Goal: Information Seeking & Learning: Check status

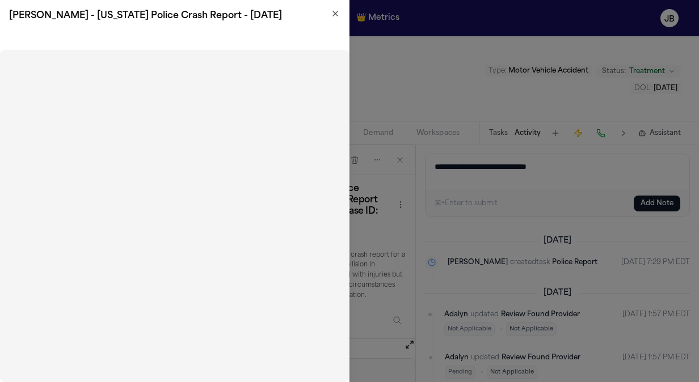
click at [343, 10] on div "D. Jackson - Texas Police Crash Report - 6.22.25" at bounding box center [174, 16] width 349 height 32
click at [328, 14] on h2 "D. Jackson - Texas Police Crash Report - 6.22.25" at bounding box center [174, 16] width 331 height 14
click at [336, 16] on icon "button" at bounding box center [335, 13] width 9 height 9
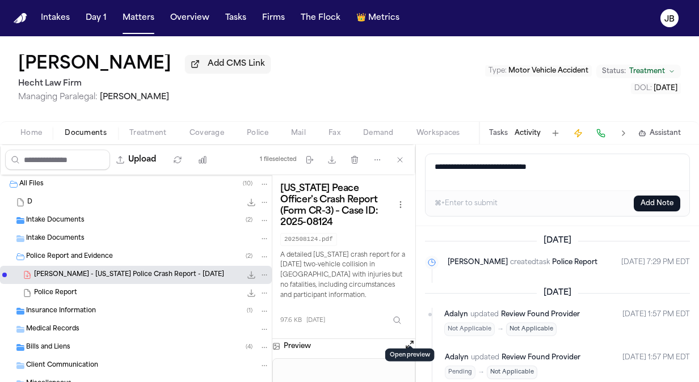
click at [136, 23] on button "Matters" at bounding box center [138, 18] width 41 height 20
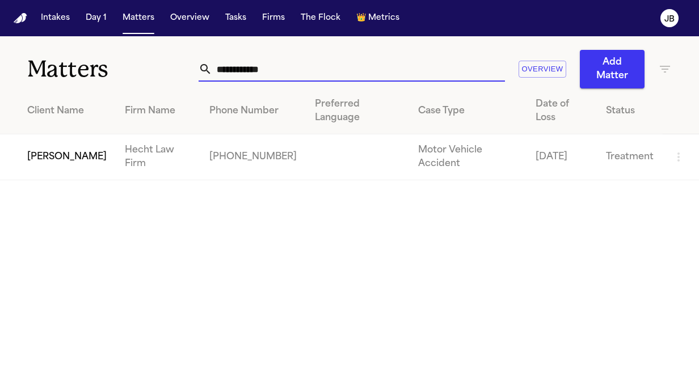
drag, startPoint x: 289, startPoint y: 76, endPoint x: -2, endPoint y: 93, distance: 292.0
click at [0, 93] on html "**********" at bounding box center [349, 191] width 699 height 382
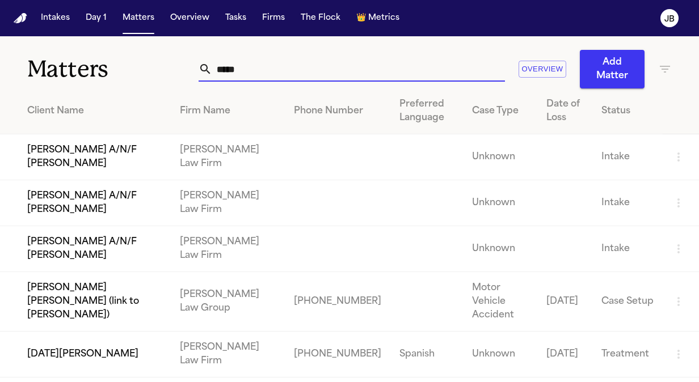
type input "*****"
click at [95, 364] on td "Lucia Mendoza" at bounding box center [85, 355] width 171 height 46
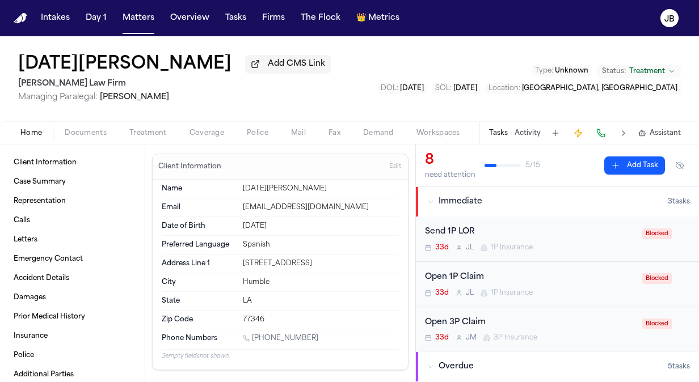
click at [95, 135] on span "Documents" at bounding box center [86, 133] width 42 height 9
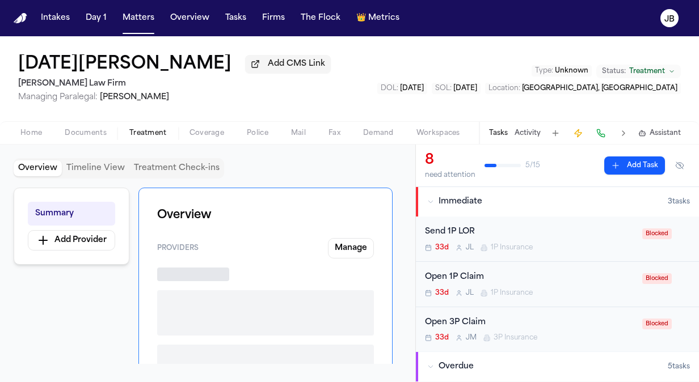
click at [145, 133] on span "Treatment" at bounding box center [147, 133] width 37 height 9
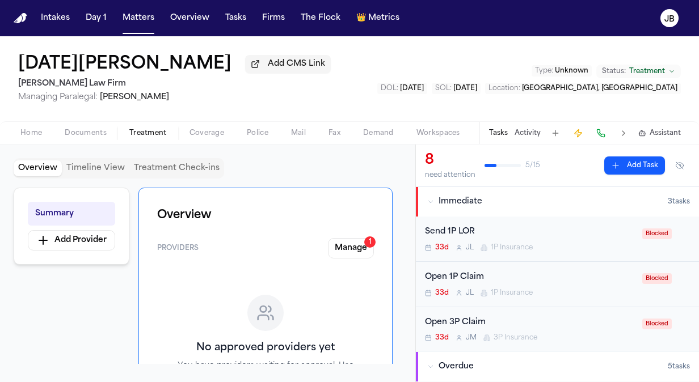
click at [189, 131] on span "Coverage" at bounding box center [206, 133] width 35 height 9
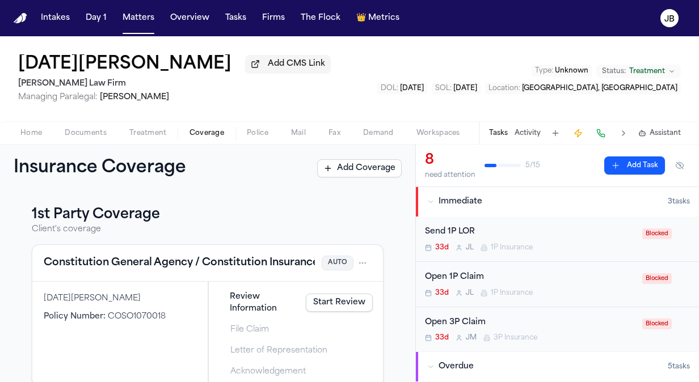
click at [39, 129] on span "Home" at bounding box center [31, 133] width 22 height 9
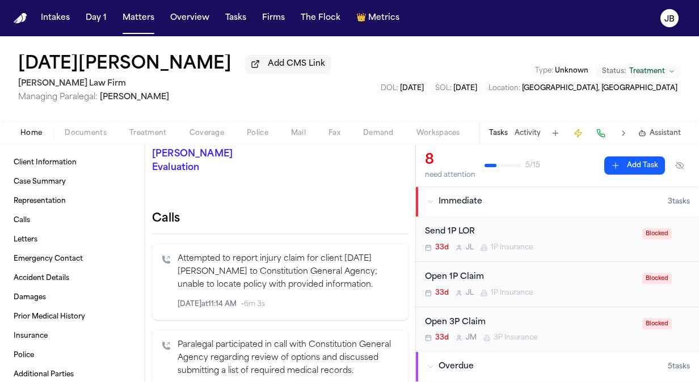
scroll to position [302, 0]
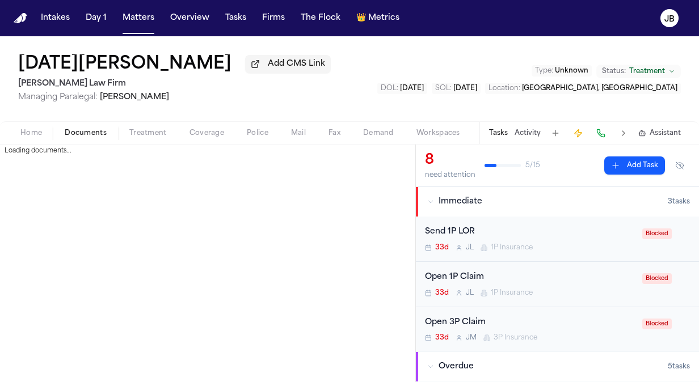
click at [106, 128] on button "Documents" at bounding box center [85, 133] width 65 height 14
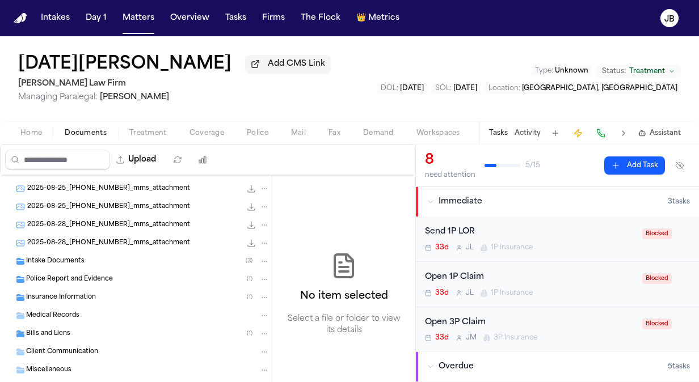
scroll to position [108, 0]
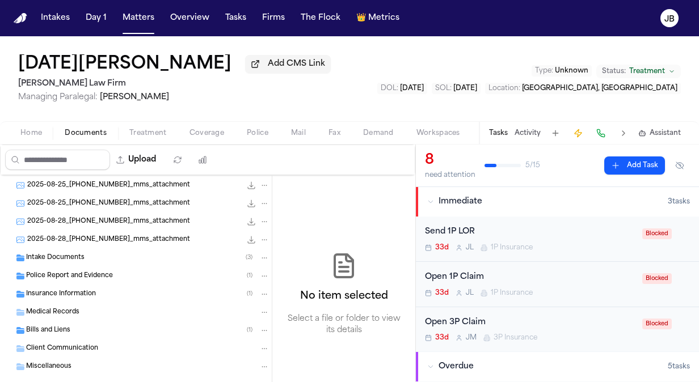
click at [113, 296] on div "Insurance Information ( 1 )" at bounding box center [147, 294] width 243 height 10
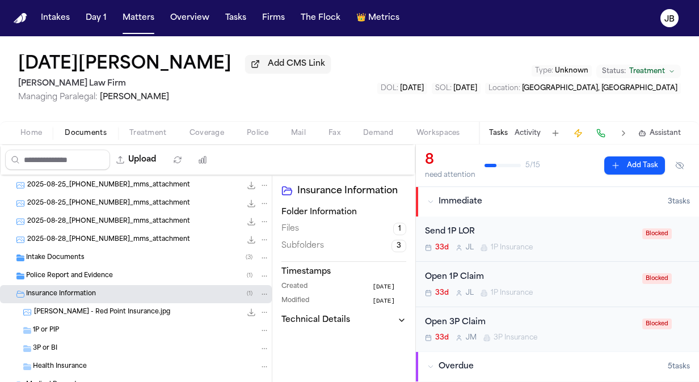
click at [121, 311] on span "L. Mendoza - Red Point Insurance.jpg" at bounding box center [102, 313] width 136 height 10
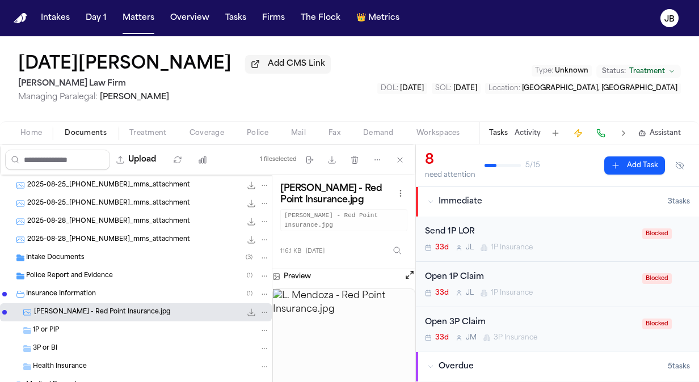
click at [408, 273] on button "Open preview" at bounding box center [409, 274] width 11 height 11
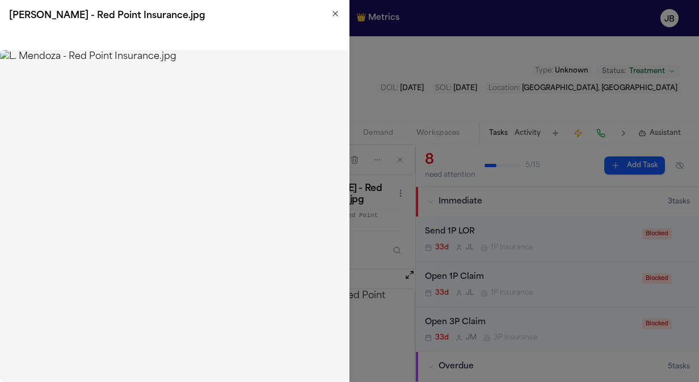
click at [3, 82] on img at bounding box center [174, 216] width 349 height 332
click at [332, 11] on icon "button" at bounding box center [335, 13] width 9 height 9
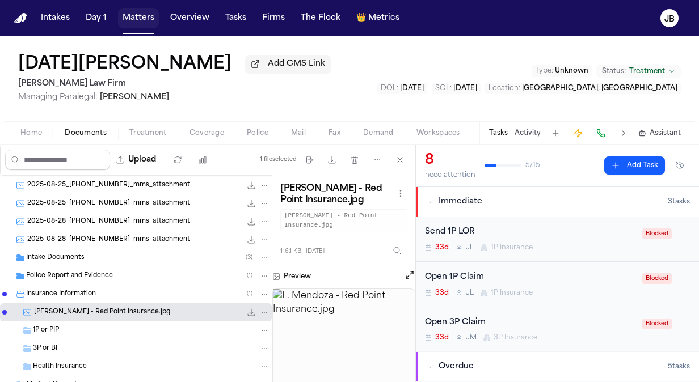
click at [134, 22] on button "Matters" at bounding box center [138, 18] width 41 height 20
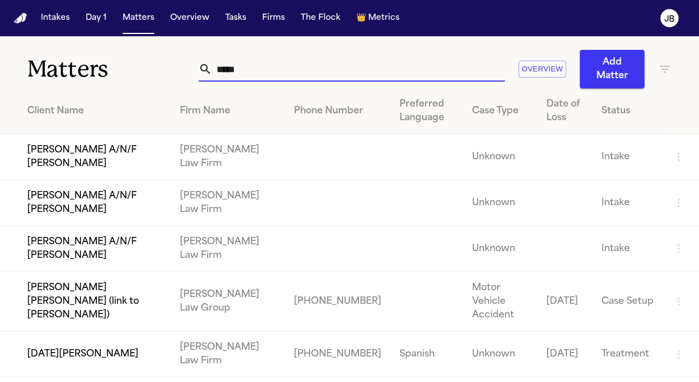
drag, startPoint x: 243, startPoint y: 67, endPoint x: 121, endPoint y: 69, distance: 121.4
click at [121, 69] on div "Matters ***** Overview Add Matter" at bounding box center [349, 62] width 699 height 52
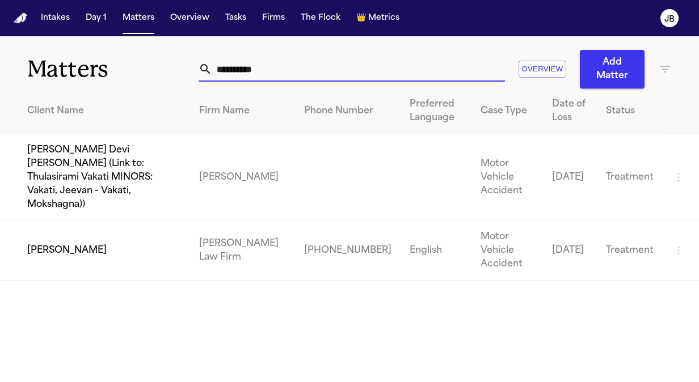
type input "**********"
click at [69, 222] on td "[PERSON_NAME]" at bounding box center [95, 251] width 190 height 60
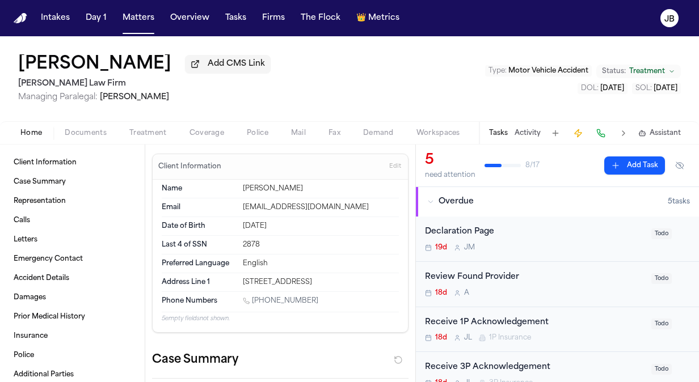
click at [83, 128] on button "Documents" at bounding box center [85, 133] width 65 height 14
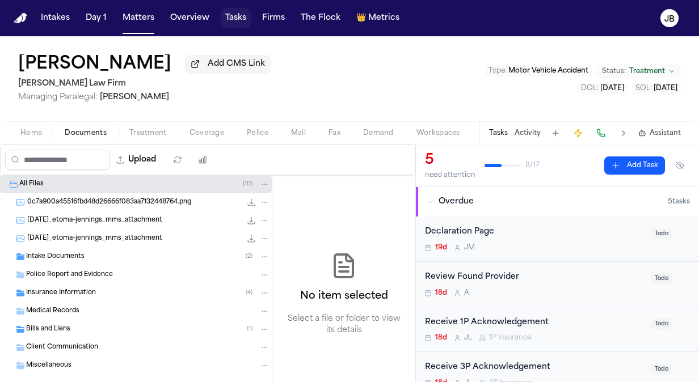
click at [235, 20] on button "Tasks" at bounding box center [236, 18] width 30 height 20
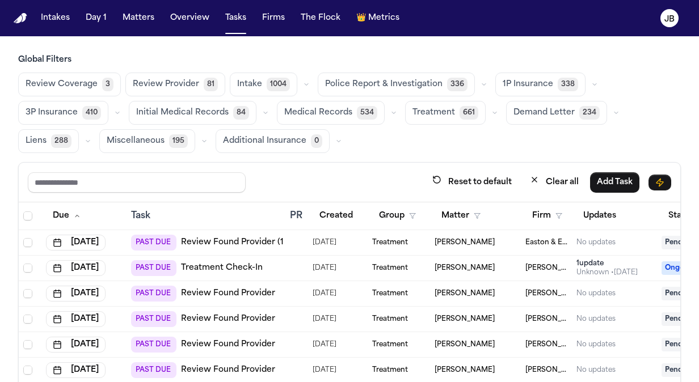
click at [180, 81] on span "Review Provider" at bounding box center [166, 84] width 66 height 11
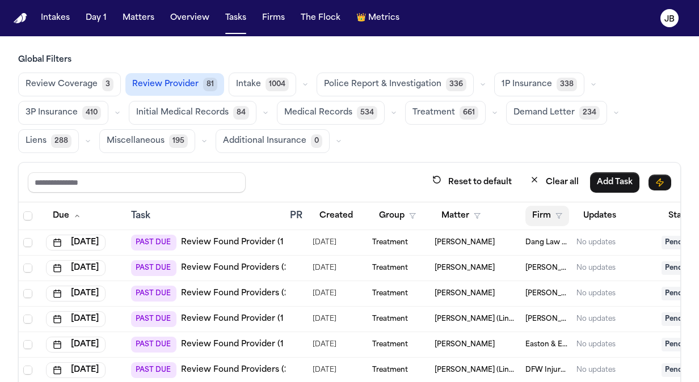
click at [558, 217] on icon "button" at bounding box center [558, 216] width 7 height 7
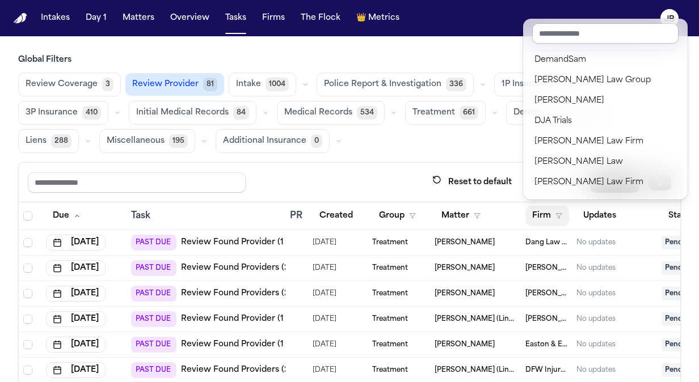
scroll to position [226, 0]
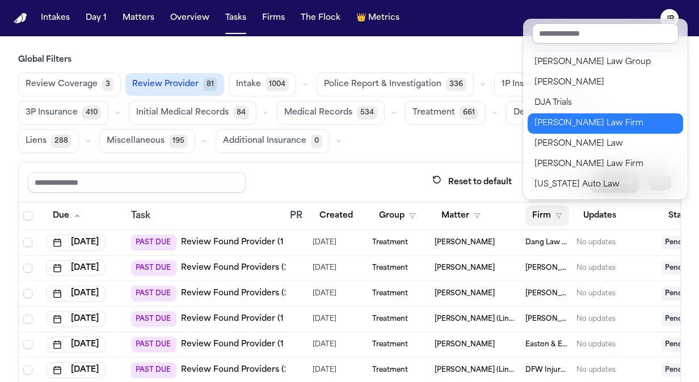
click at [596, 120] on div "[PERSON_NAME] Law Firm" at bounding box center [605, 124] width 142 height 14
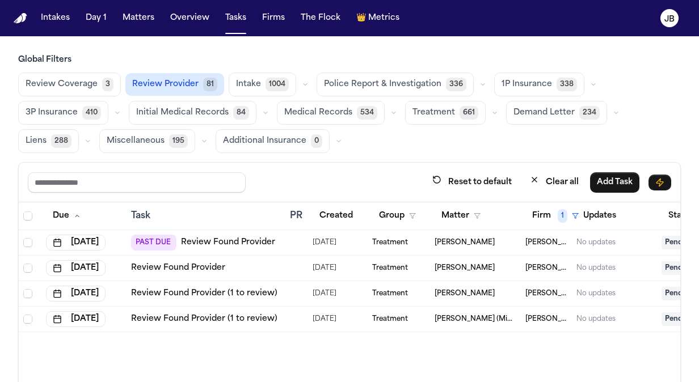
click at [169, 240] on span "PAST DUE" at bounding box center [153, 243] width 45 height 16
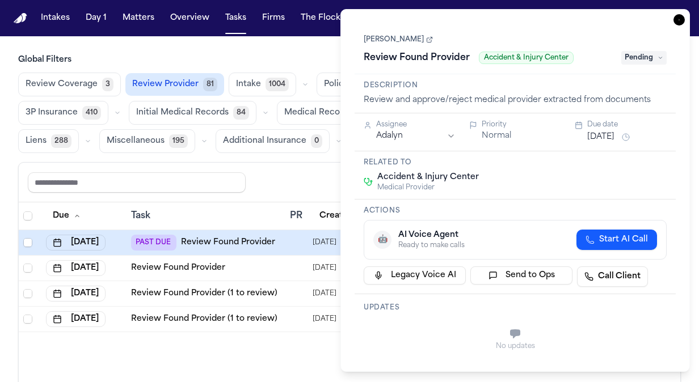
click at [383, 37] on link "[PERSON_NAME]" at bounding box center [398, 39] width 69 height 9
click at [395, 42] on link "[PERSON_NAME]" at bounding box center [398, 39] width 69 height 9
click at [679, 21] on icon "button" at bounding box center [678, 19] width 11 height 11
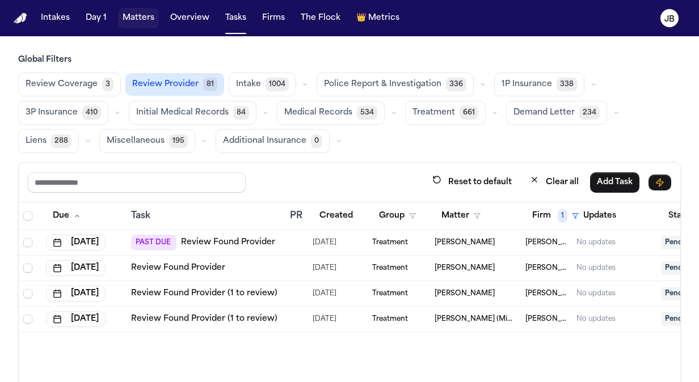
click at [132, 8] on button "Matters" at bounding box center [138, 18] width 41 height 20
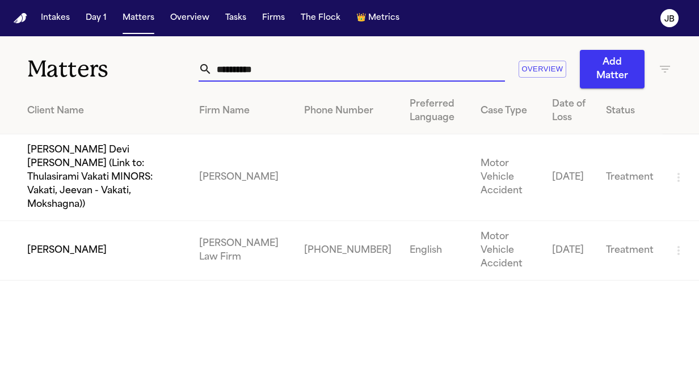
drag, startPoint x: 276, startPoint y: 67, endPoint x: 23, endPoint y: 58, distance: 252.5
click at [23, 58] on div "**********" at bounding box center [349, 62] width 699 height 52
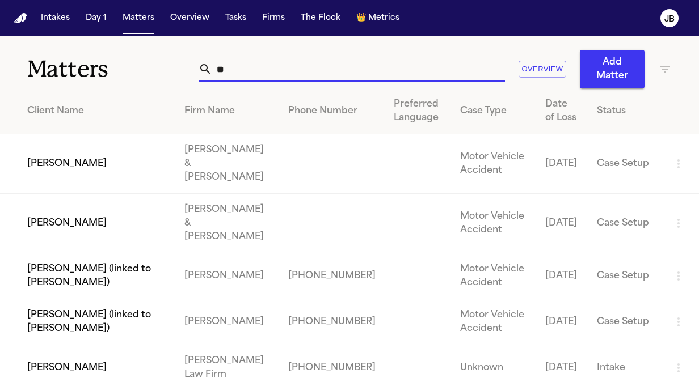
type input "*"
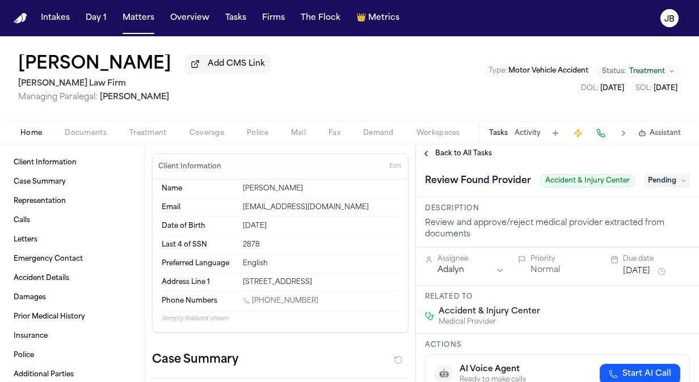
click at [454, 157] on span "Back to All Tasks" at bounding box center [463, 153] width 57 height 9
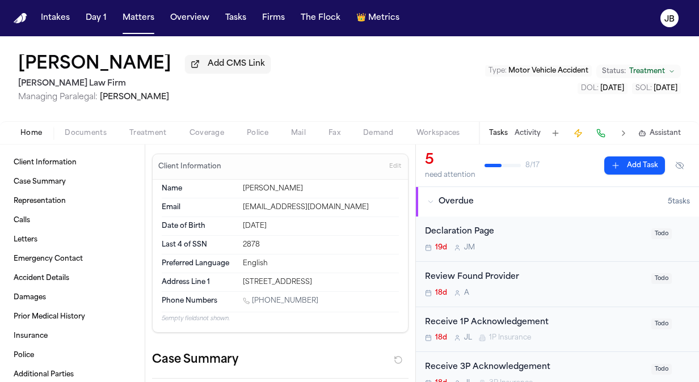
click at [520, 286] on div "Review Found Provider 18d A" at bounding box center [534, 284] width 219 height 27
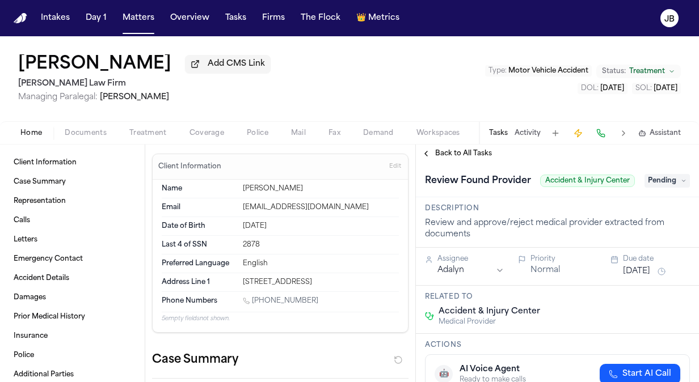
click at [653, 185] on span "Pending" at bounding box center [666, 181] width 45 height 14
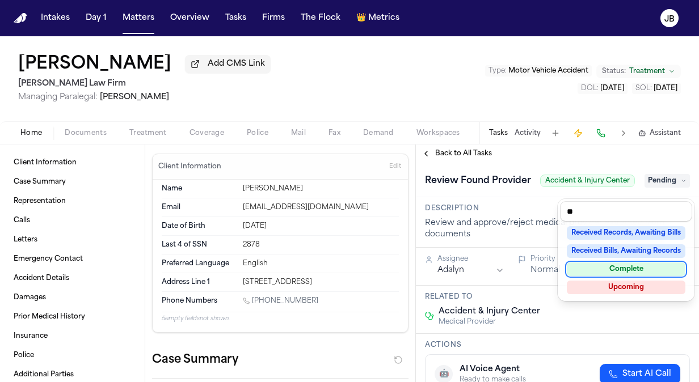
type input "**"
click at [624, 266] on div "Complete" at bounding box center [626, 270] width 119 height 14
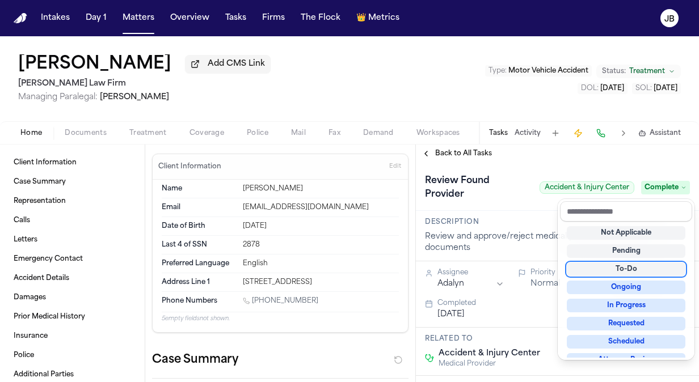
click at [142, 15] on div "Intakes Day 1 Matters Overview Tasks Firms The Flock 👑 Metrics JB Etoma Jenning…" at bounding box center [349, 191] width 699 height 382
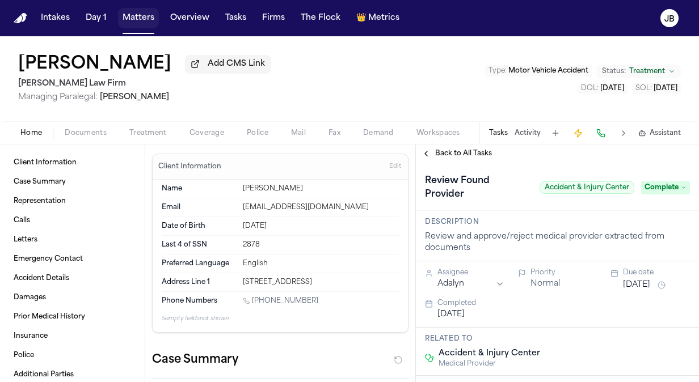
click at [145, 20] on button "Matters" at bounding box center [138, 18] width 41 height 20
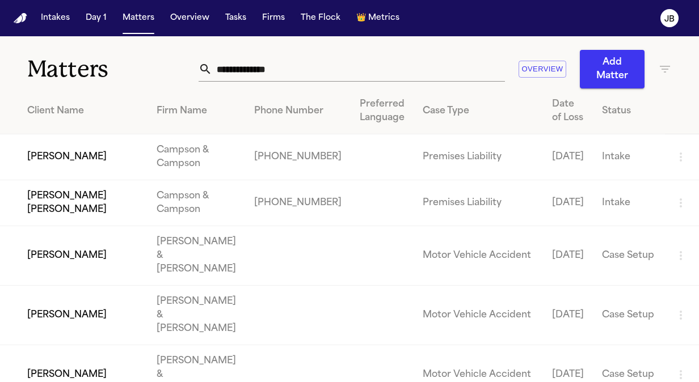
click at [269, 66] on input "text" at bounding box center [358, 69] width 293 height 25
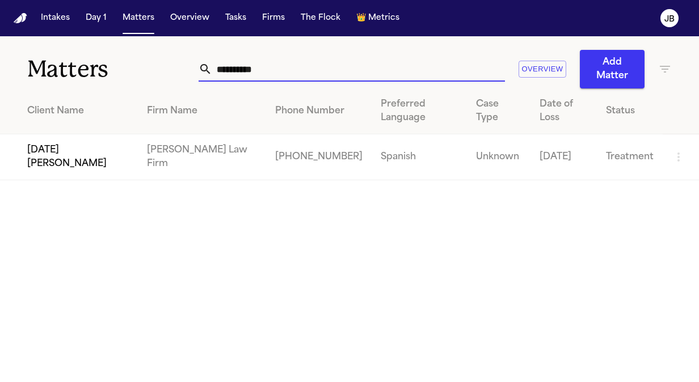
type input "**********"
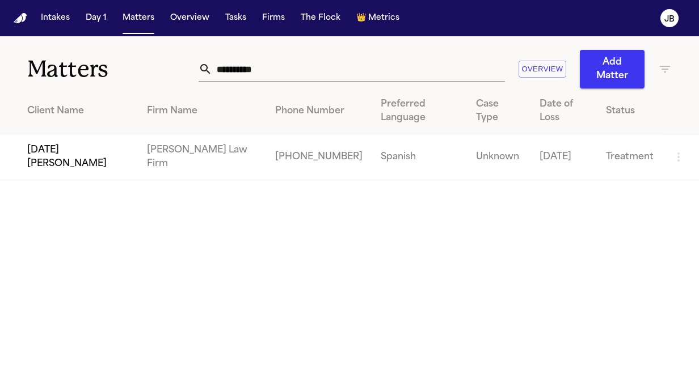
click at [40, 134] on td "Lucia Mendoza" at bounding box center [69, 157] width 138 height 46
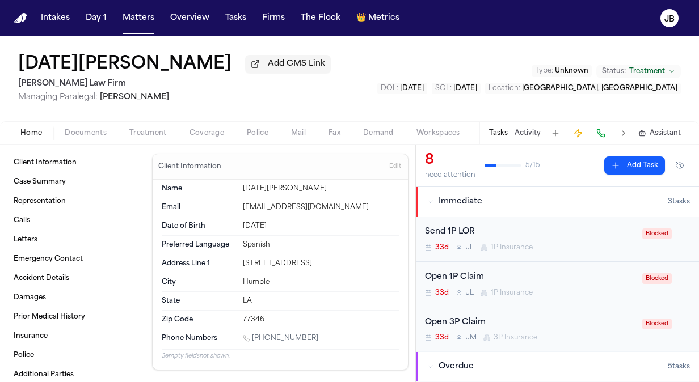
click at [83, 132] on span "Documents" at bounding box center [86, 133] width 42 height 9
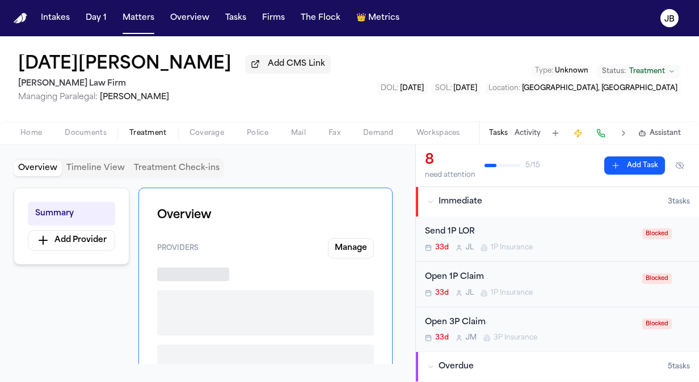
click at [149, 130] on span "Treatment" at bounding box center [147, 133] width 37 height 9
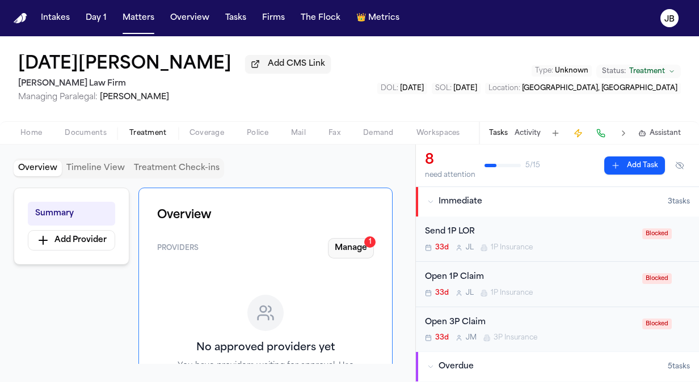
click at [365, 251] on button "Manage 1" at bounding box center [351, 248] width 46 height 20
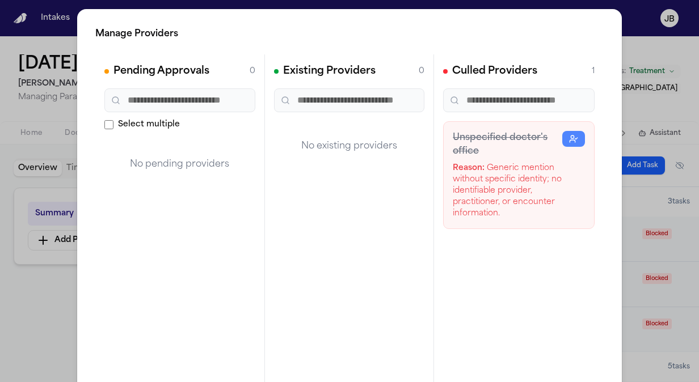
click at [567, 129] on div "Unspecified doctor's office Reason: Generic mention without specific identity; …" at bounding box center [518, 175] width 151 height 108
click at [571, 137] on circle "button" at bounding box center [572, 137] width 3 height 3
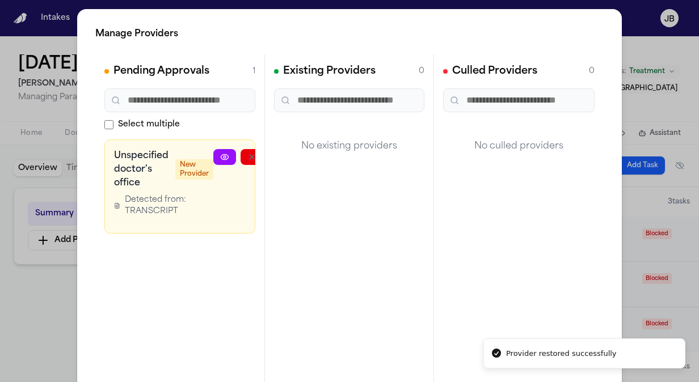
scroll to position [0, 62]
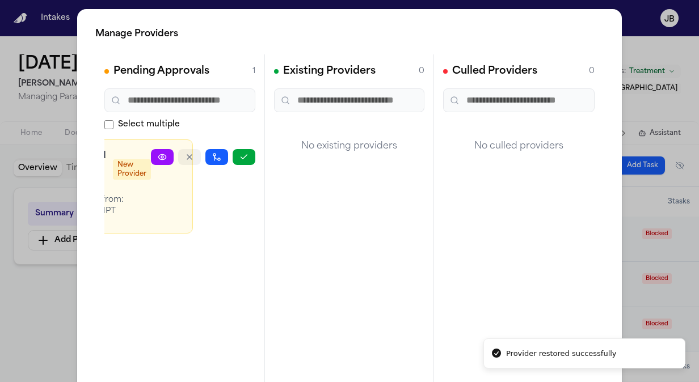
click at [188, 158] on icon "button" at bounding box center [189, 157] width 9 height 9
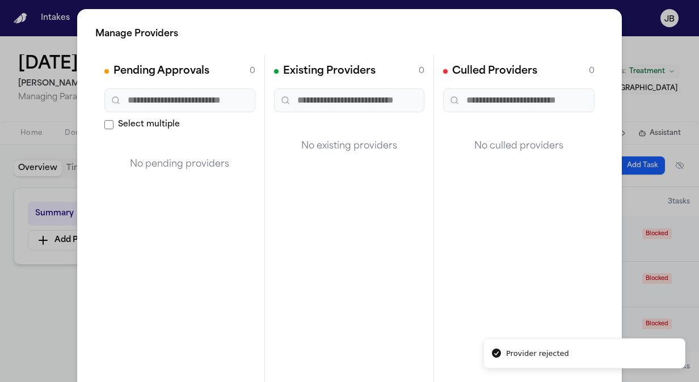
click at [14, 305] on div "Manage Providers Pending Approvals 0 Select multiple No pending providers Exist…" at bounding box center [349, 230] width 699 height 461
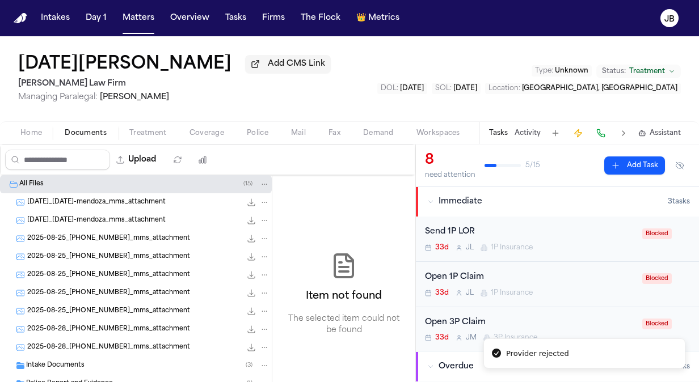
click at [84, 133] on span "Documents" at bounding box center [86, 133] width 42 height 9
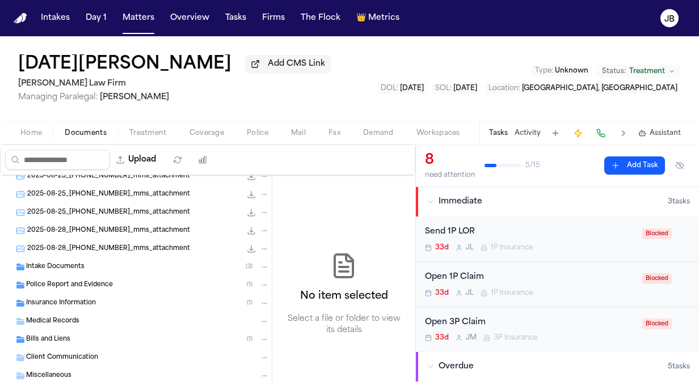
scroll to position [127, 0]
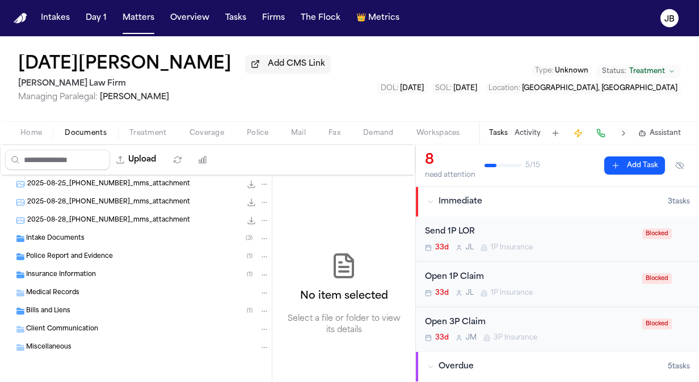
click at [70, 280] on div "Insurance Information ( 1 )" at bounding box center [136, 275] width 272 height 18
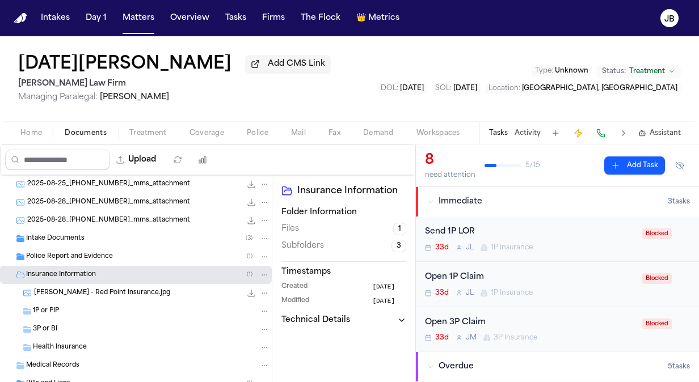
click at [113, 295] on span "L. Mendoza - Red Point Insurance.jpg" at bounding box center [102, 294] width 136 height 10
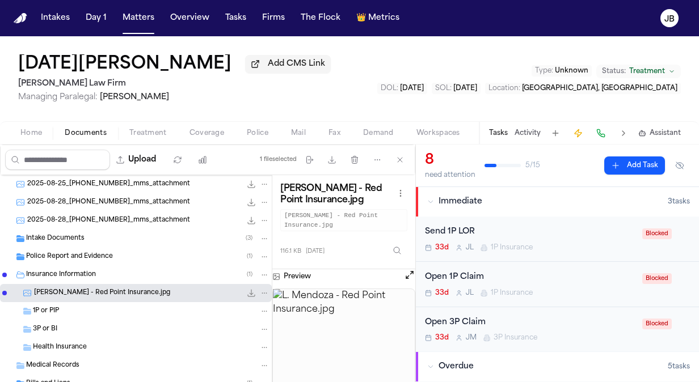
click at [408, 273] on button "Open preview" at bounding box center [409, 274] width 11 height 11
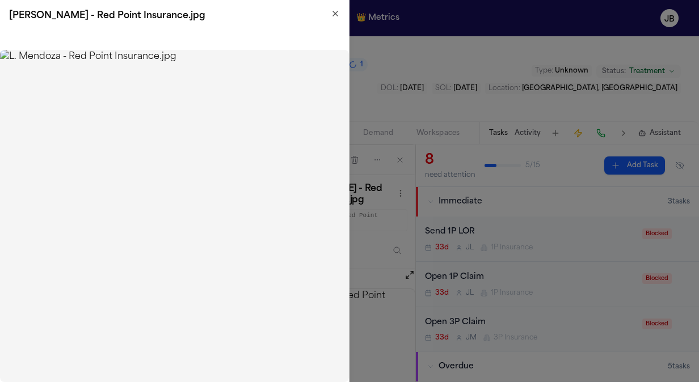
click at [3, 92] on img at bounding box center [174, 216] width 349 height 332
click at [132, 90] on img at bounding box center [174, 216] width 349 height 332
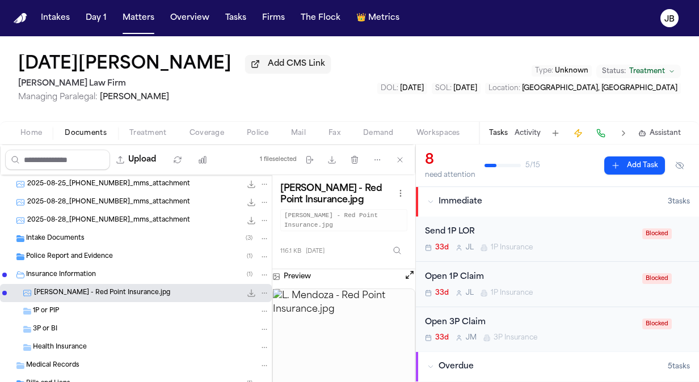
click at [408, 277] on button "Open preview" at bounding box center [409, 274] width 11 height 11
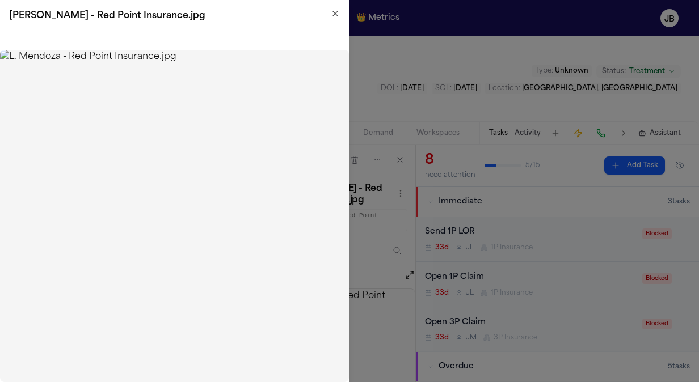
click at [328, 12] on h2 "L. Mendoza - Red Point Insurance.jpg" at bounding box center [174, 16] width 331 height 14
click at [337, 16] on icon "button" at bounding box center [335, 13] width 5 height 5
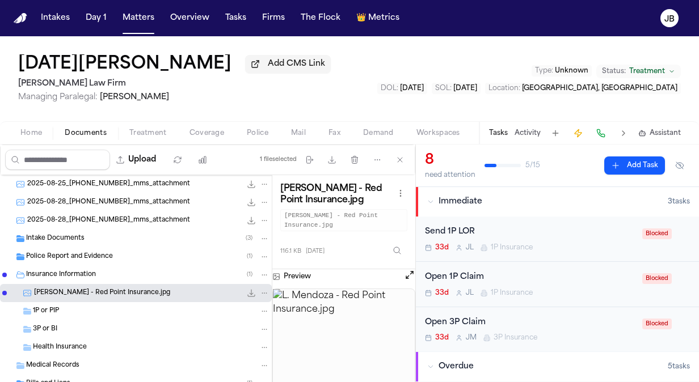
click at [65, 253] on span "Police Report and Evidence" at bounding box center [69, 257] width 87 height 10
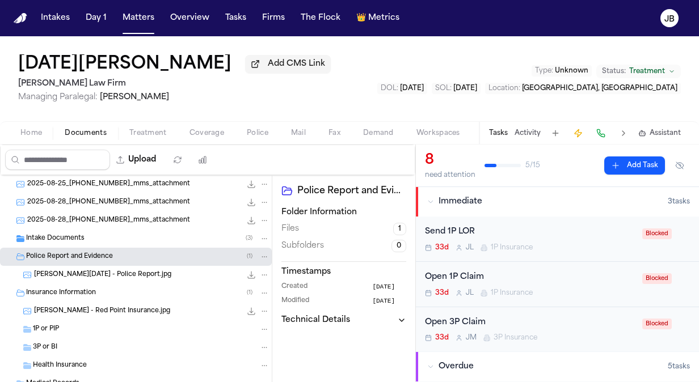
click at [141, 274] on span "Mendoza, Lucia - Police Report.jpg" at bounding box center [102, 276] width 137 height 10
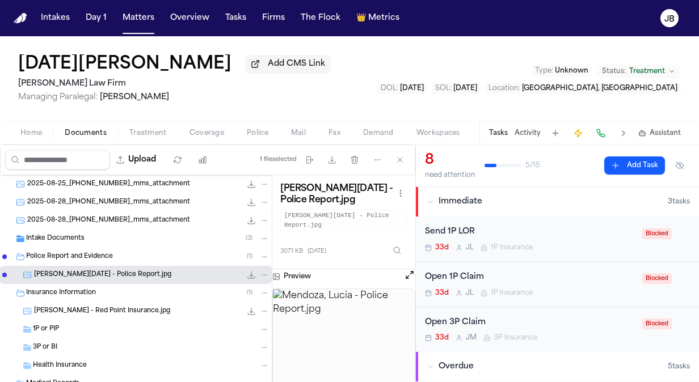
click at [407, 269] on button "Open preview" at bounding box center [409, 274] width 11 height 11
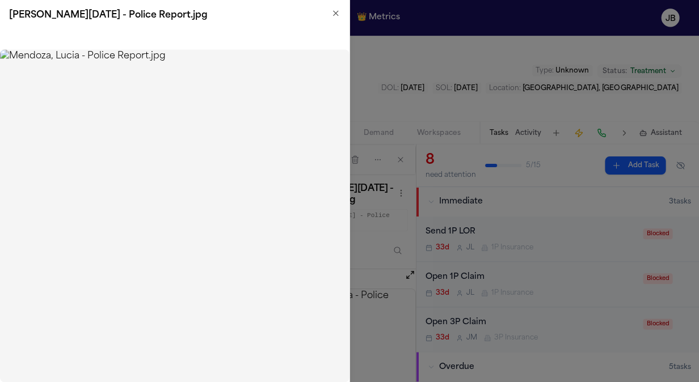
scroll to position [0, 0]
click at [332, 17] on icon "button" at bounding box center [335, 13] width 9 height 9
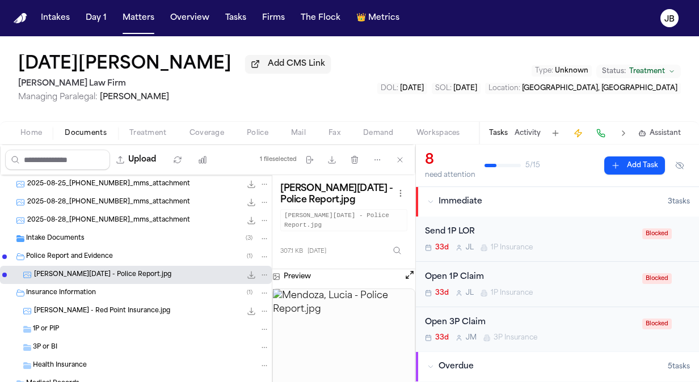
click at [69, 292] on span "Insurance Information" at bounding box center [61, 294] width 70 height 10
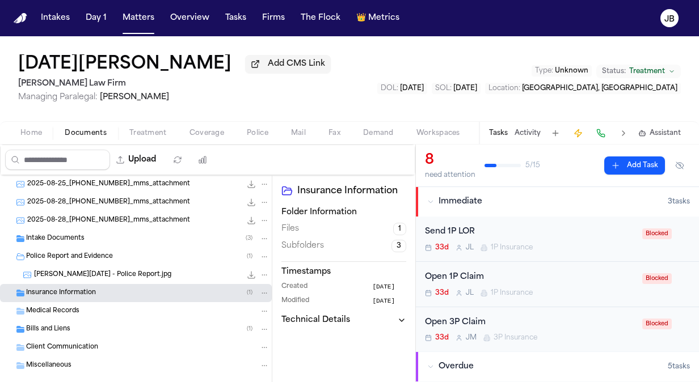
click at [84, 295] on span "Insurance Information" at bounding box center [61, 294] width 70 height 10
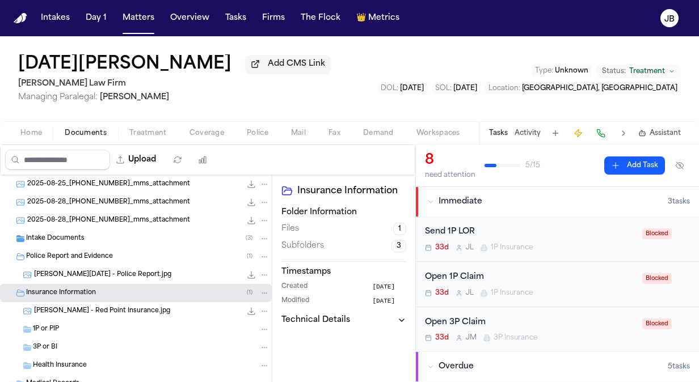
click at [103, 255] on span "Police Report and Evidence" at bounding box center [69, 257] width 87 height 10
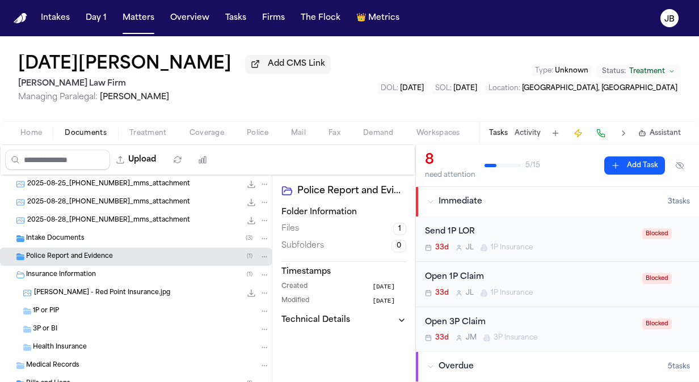
click at [112, 252] on div "Police Report and Evidence ( 1 )" at bounding box center [147, 257] width 243 height 10
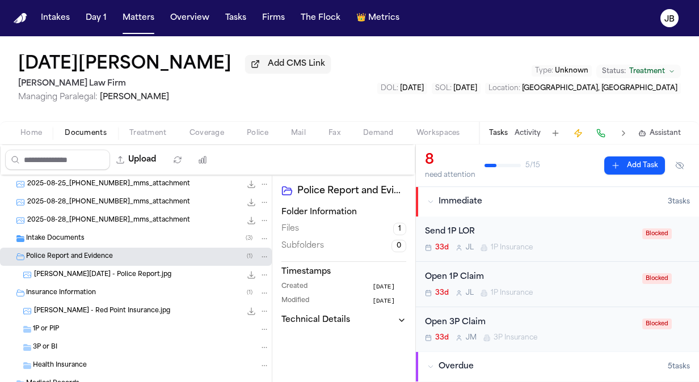
click at [104, 273] on span "Mendoza, Lucia - Police Report.jpg" at bounding box center [102, 276] width 137 height 10
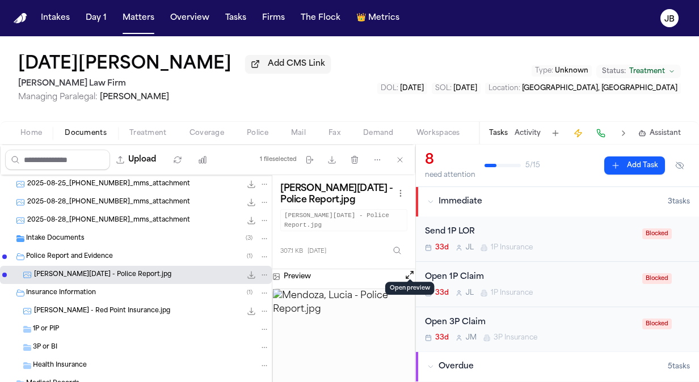
click at [413, 269] on button "Open preview" at bounding box center [409, 274] width 11 height 11
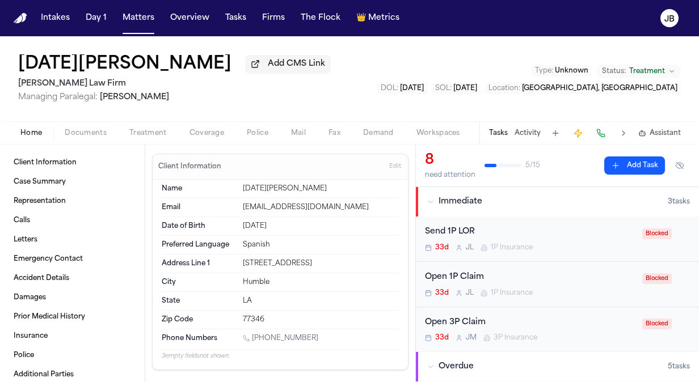
click at [26, 128] on button "Home" at bounding box center [31, 133] width 44 height 14
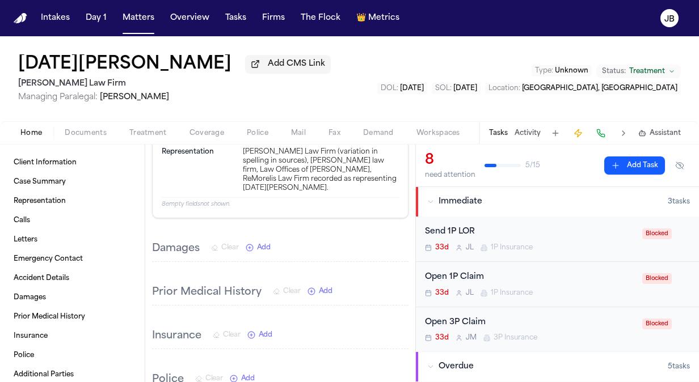
scroll to position [2819, 0]
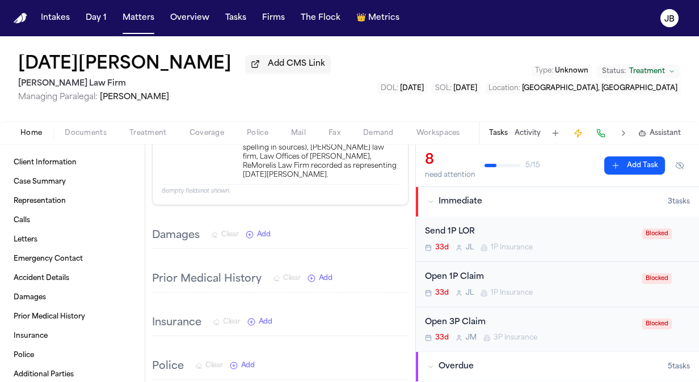
click at [93, 134] on span "Documents" at bounding box center [86, 133] width 42 height 9
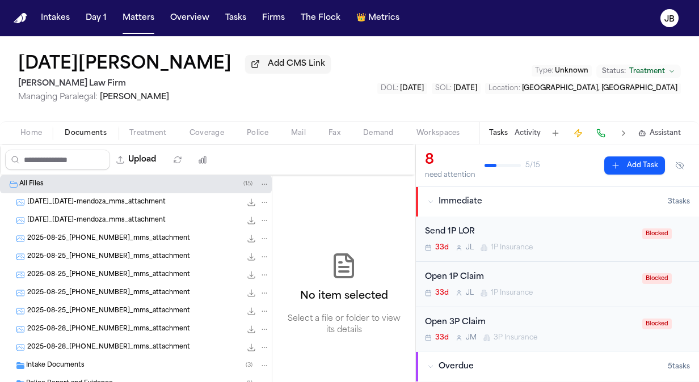
click at [132, 375] on div "Police Report and Evidence ( 1 )" at bounding box center [136, 384] width 272 height 18
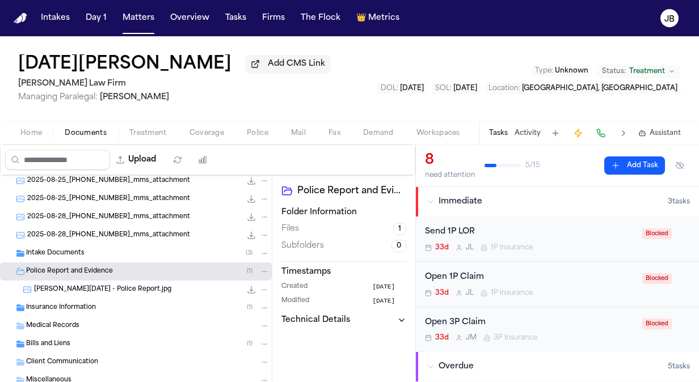
scroll to position [117, 0]
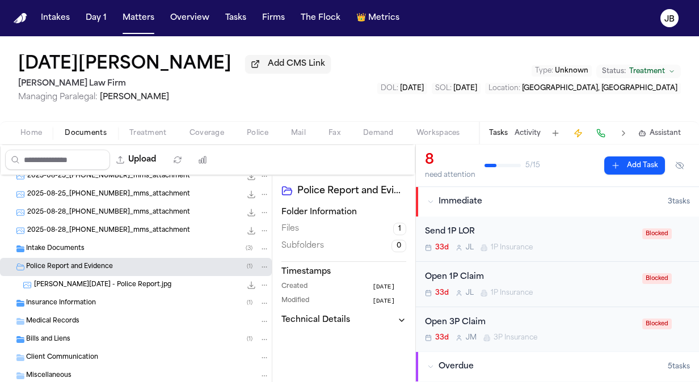
click at [158, 280] on div "Mendoza, Lucia - Police Report.jpg 307.1 KB • JPG" at bounding box center [151, 285] width 235 height 11
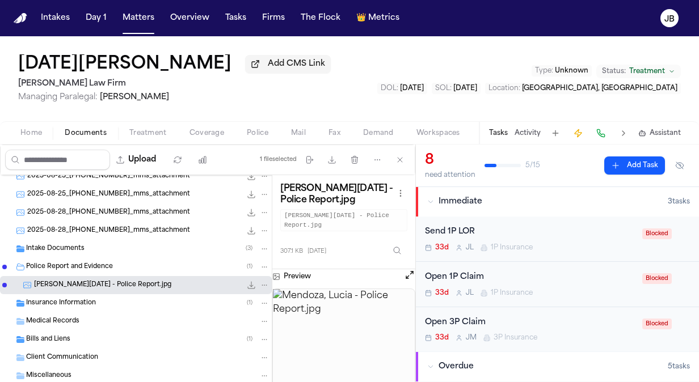
click at [44, 130] on button "Home" at bounding box center [31, 133] width 44 height 14
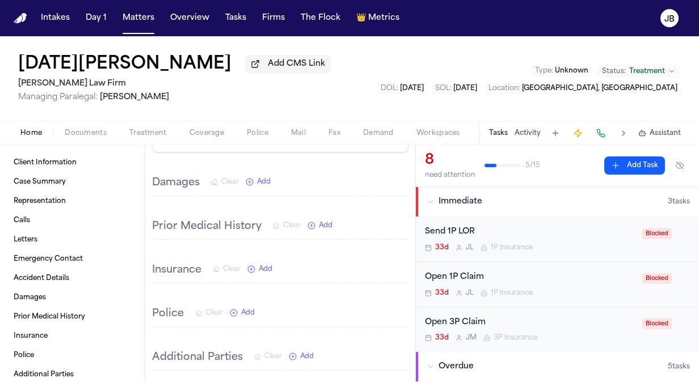
scroll to position [2885, 0]
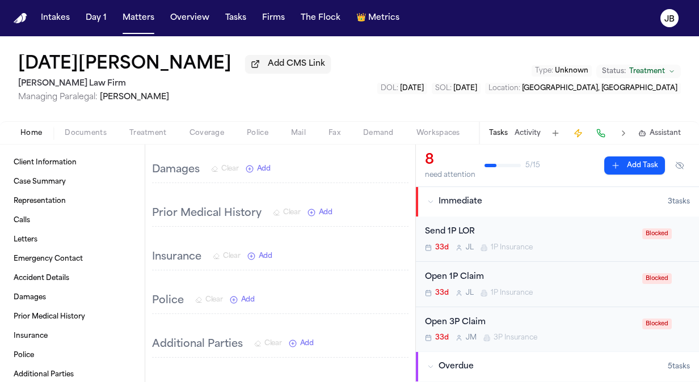
click at [70, 132] on span "Documents" at bounding box center [86, 133] width 42 height 9
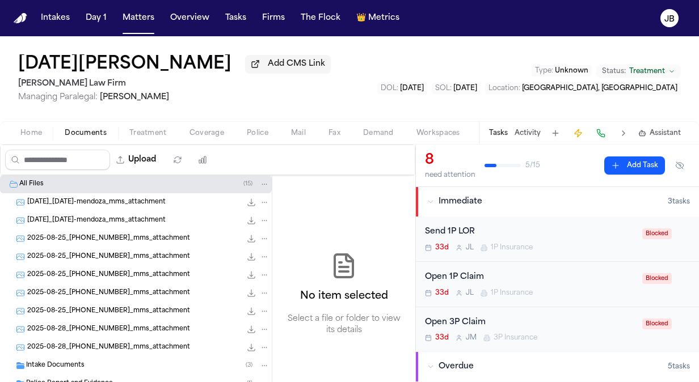
click at [49, 375] on div "Police Report and Evidence ( 1 )" at bounding box center [136, 384] width 272 height 18
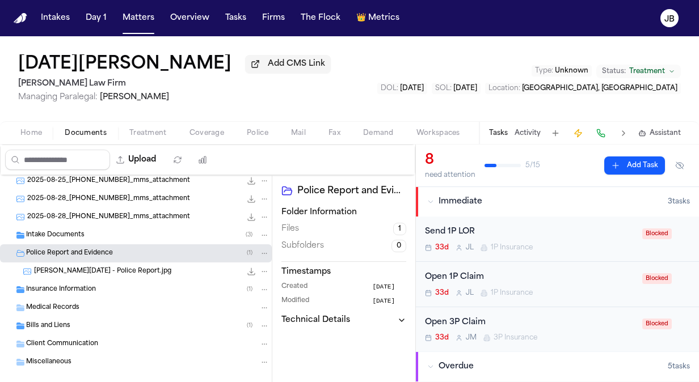
scroll to position [138, 0]
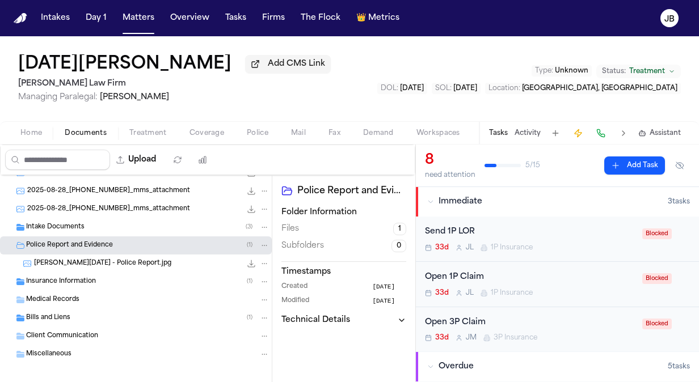
click at [91, 255] on div "Mendoza, Lucia - Police Report.jpg 307.1 KB • JPG" at bounding box center [136, 264] width 272 height 18
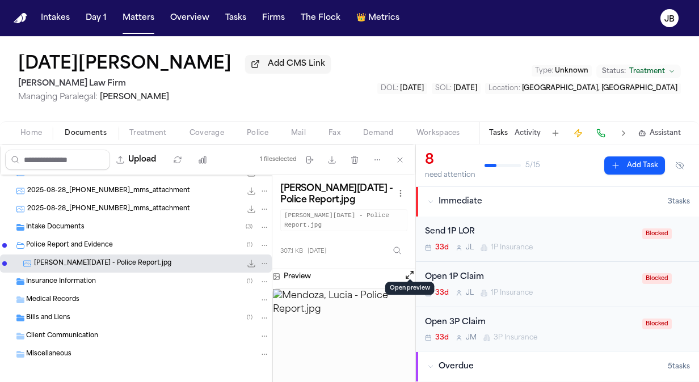
click at [409, 269] on button "Open preview" at bounding box center [409, 274] width 11 height 11
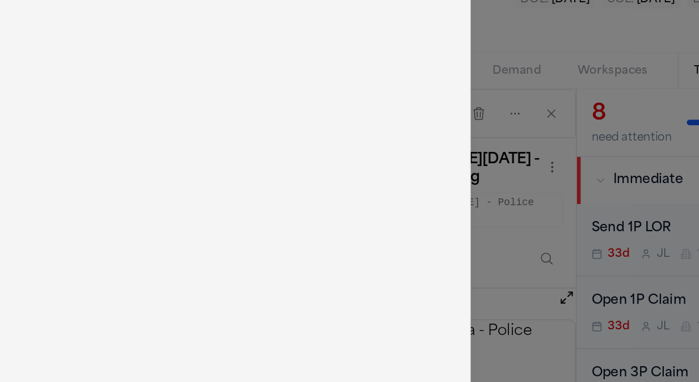
click at [147, 173] on img at bounding box center [174, 216] width 349 height 332
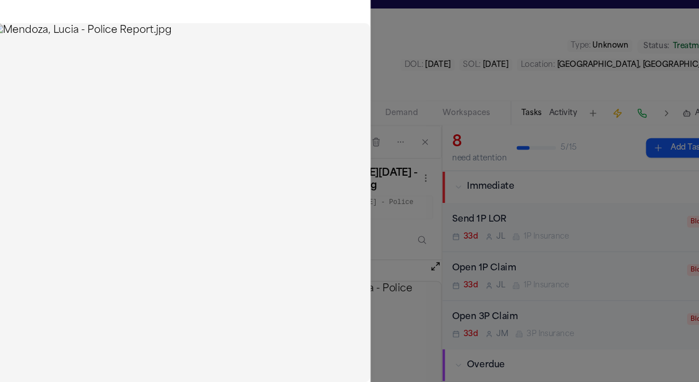
scroll to position [0, 0]
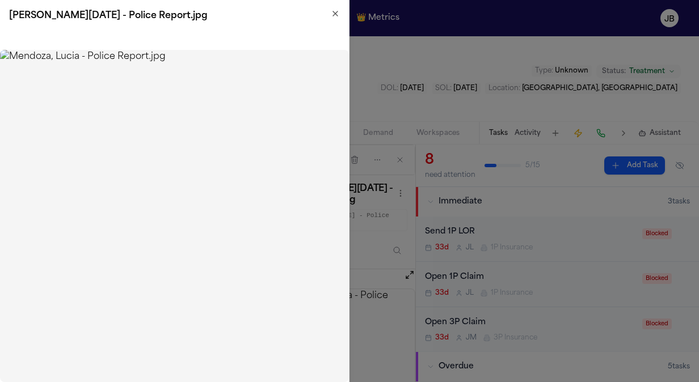
click at [332, 15] on icon "button" at bounding box center [335, 13] width 9 height 9
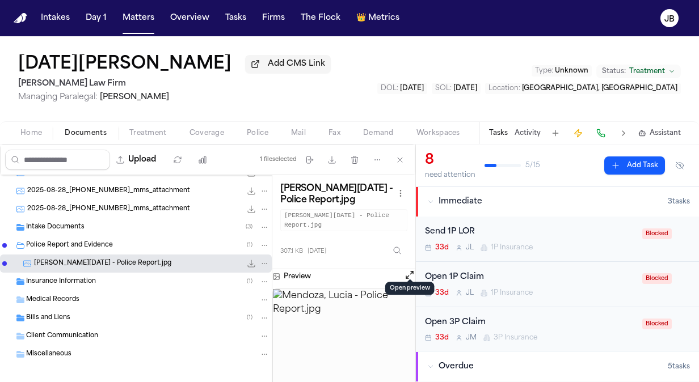
click at [408, 269] on button "Open preview" at bounding box center [409, 274] width 11 height 11
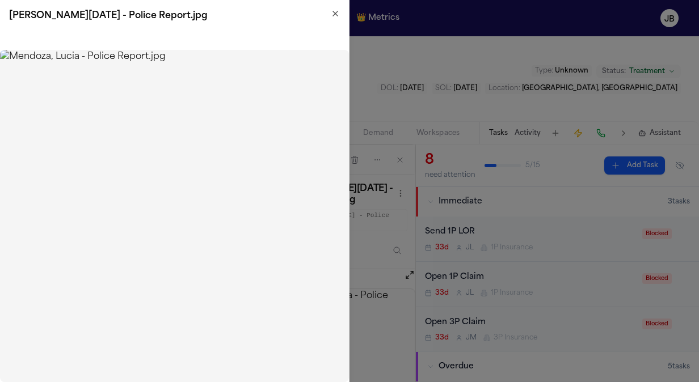
click at [335, 16] on icon "button" at bounding box center [335, 13] width 9 height 9
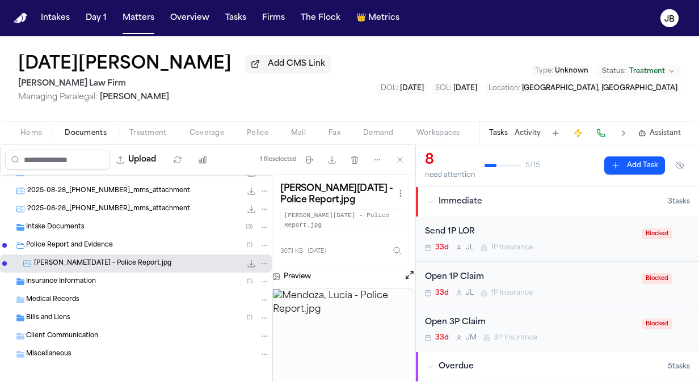
click at [192, 129] on span "Coverage" at bounding box center [206, 133] width 35 height 9
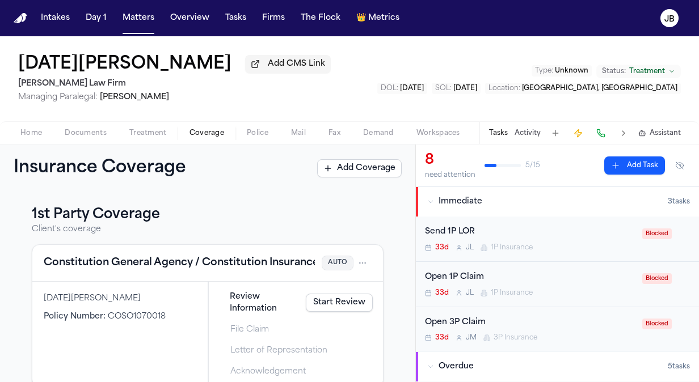
click at [26, 123] on div "Home Documents Treatment Coverage Police Mail Fax Demand Workspaces Artifacts T…" at bounding box center [349, 132] width 699 height 23
click at [24, 136] on span "Home" at bounding box center [31, 133] width 22 height 9
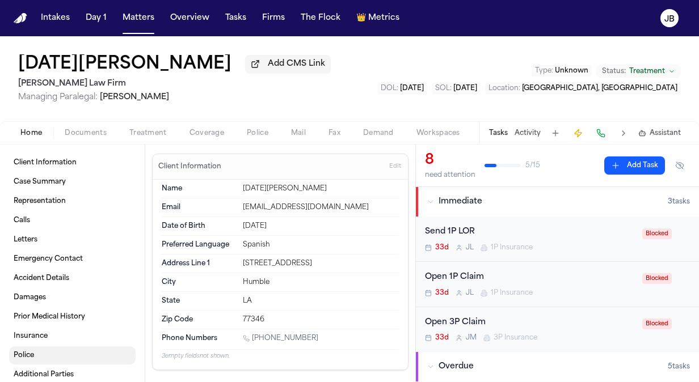
click at [22, 353] on span "Police" at bounding box center [24, 355] width 20 height 9
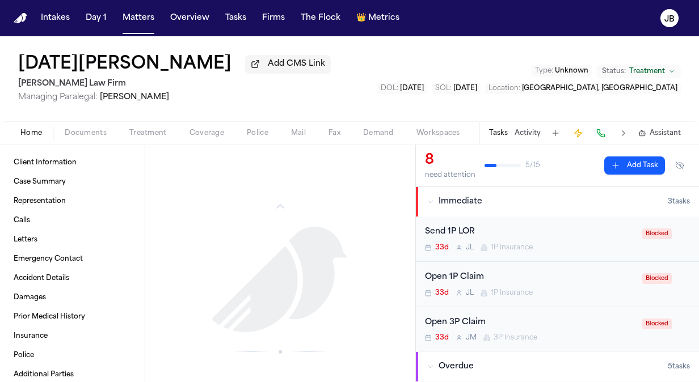
scroll to position [3211, 0]
click at [82, 129] on span "Documents" at bounding box center [86, 133] width 42 height 9
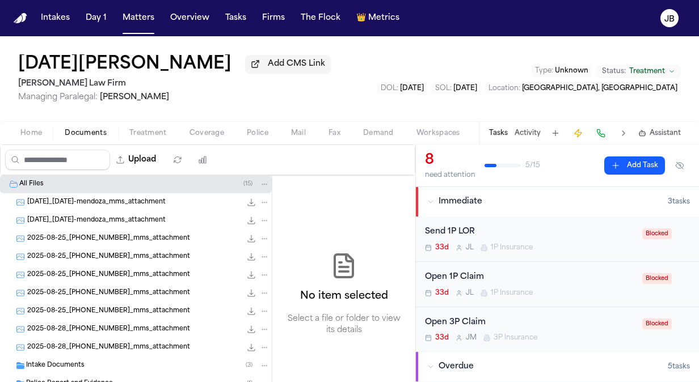
click at [94, 375] on div "Police Report and Evidence ( 1 )" at bounding box center [136, 384] width 272 height 18
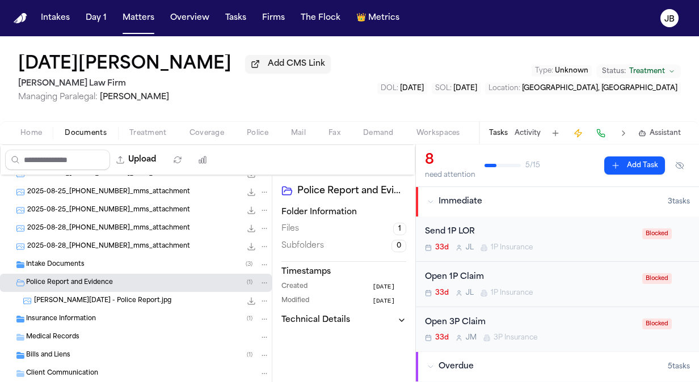
scroll to position [102, 0]
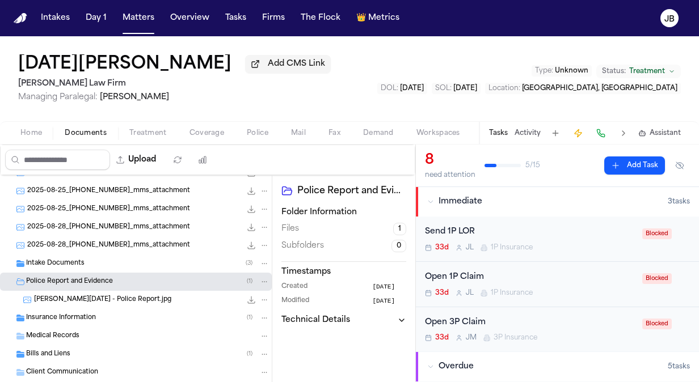
click at [120, 296] on span "Mendoza, Lucia - Police Report.jpg" at bounding box center [102, 300] width 137 height 10
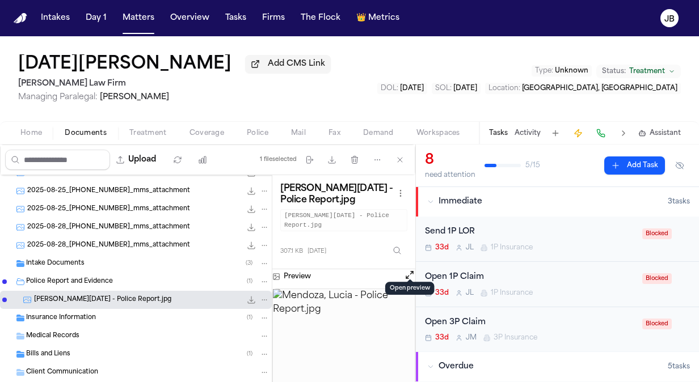
click at [407, 269] on button "Open preview" at bounding box center [409, 274] width 11 height 11
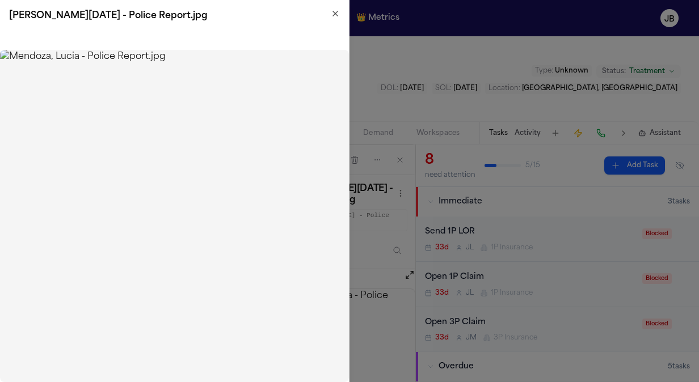
click at [337, 16] on icon "button" at bounding box center [335, 13] width 9 height 9
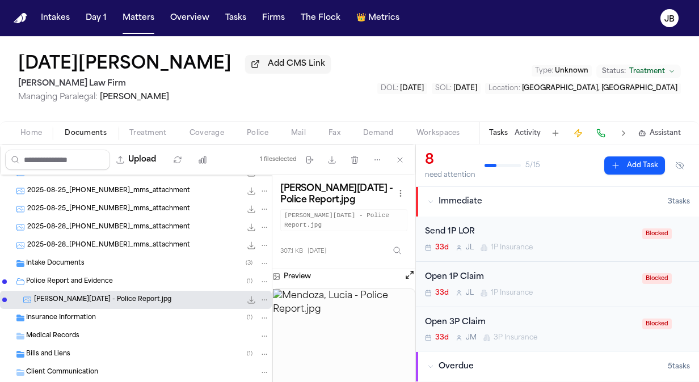
click at [130, 286] on div "Police Report and Evidence ( 1 )" at bounding box center [136, 282] width 272 height 18
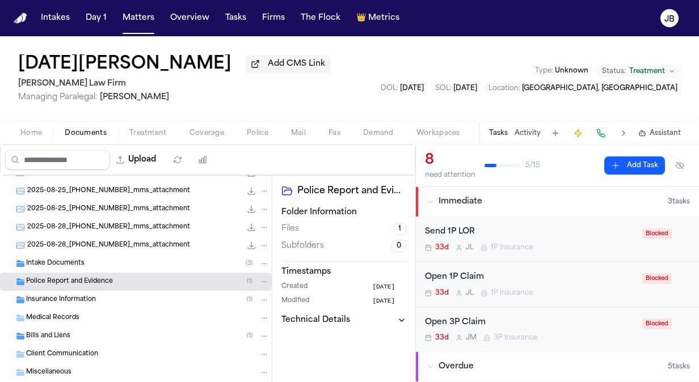
click at [130, 286] on div "Police Report and Evidence ( 1 )" at bounding box center [136, 282] width 272 height 18
click at [128, 307] on div "Mendoza, Lucia - Police Report.jpg 307.1 KB • JPG" at bounding box center [136, 300] width 272 height 18
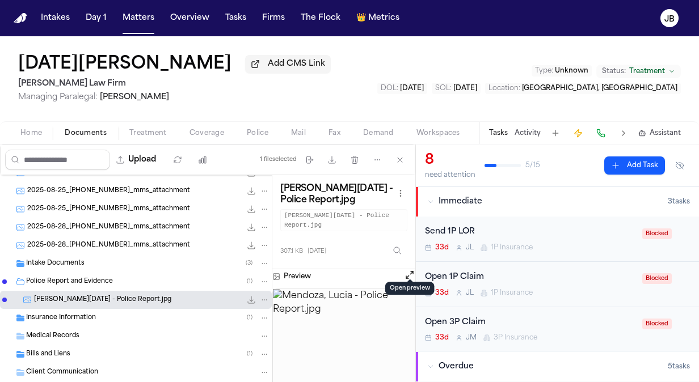
click at [413, 269] on button "Open preview" at bounding box center [409, 274] width 11 height 11
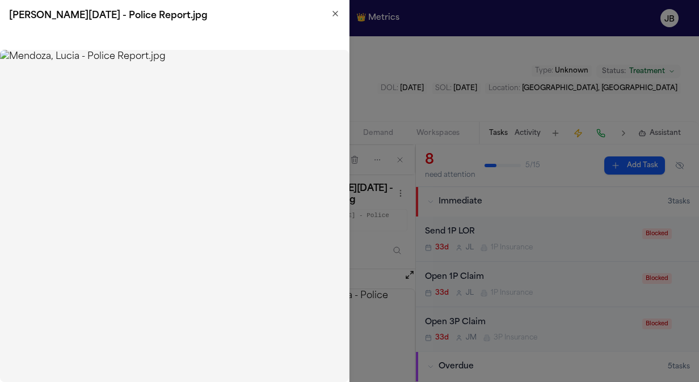
click at [333, 12] on icon "button" at bounding box center [335, 13] width 5 height 5
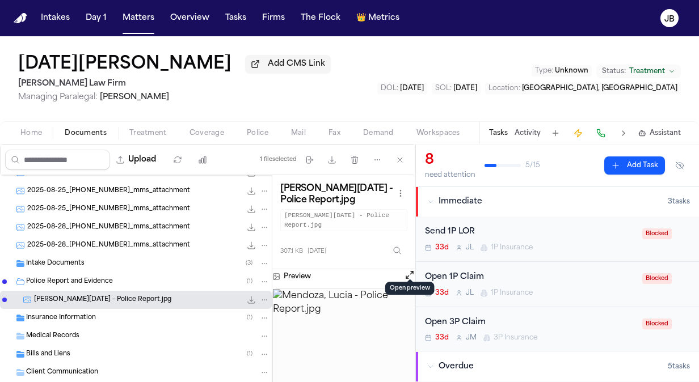
click at [133, 265] on div "Intake Documents ( 3 )" at bounding box center [147, 264] width 243 height 10
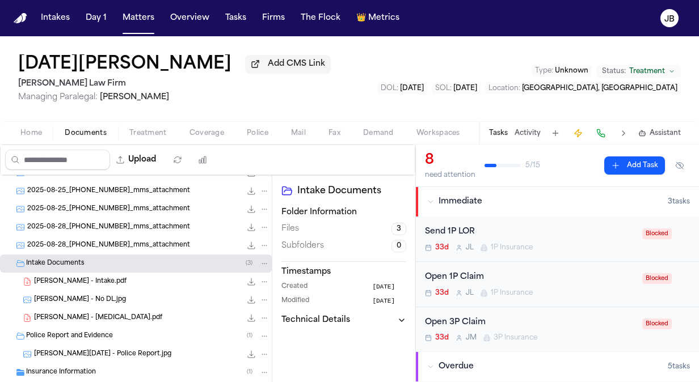
click at [137, 281] on div "L. Mendoza - Intake.pdf 2.0 MB • PDF" at bounding box center [151, 281] width 235 height 11
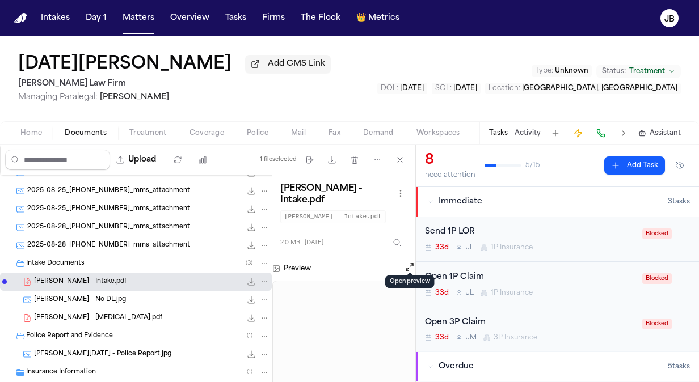
click at [408, 261] on button "Open preview" at bounding box center [409, 266] width 11 height 11
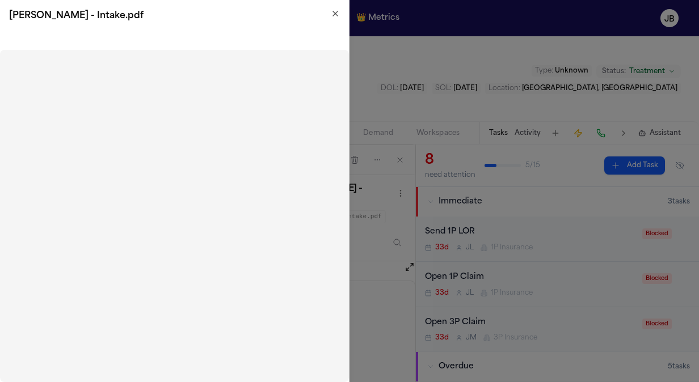
click at [335, 15] on icon "button" at bounding box center [335, 13] width 9 height 9
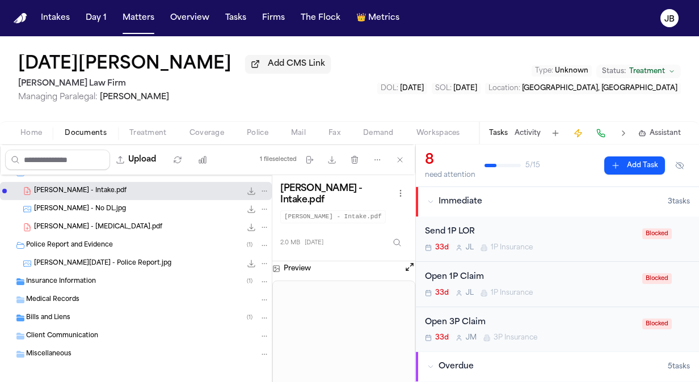
scroll to position [200, 0]
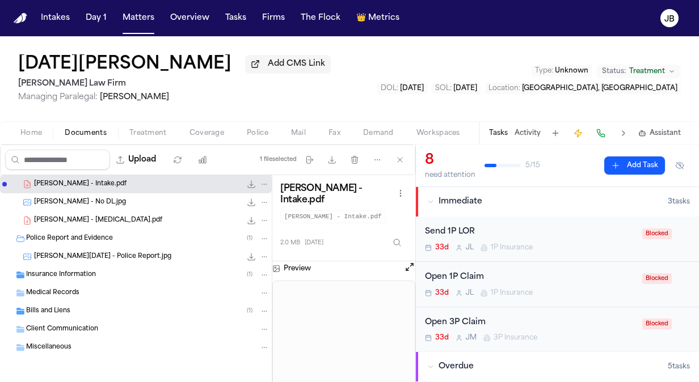
click at [85, 246] on div "Police Report and Evidence ( 1 )" at bounding box center [136, 239] width 272 height 18
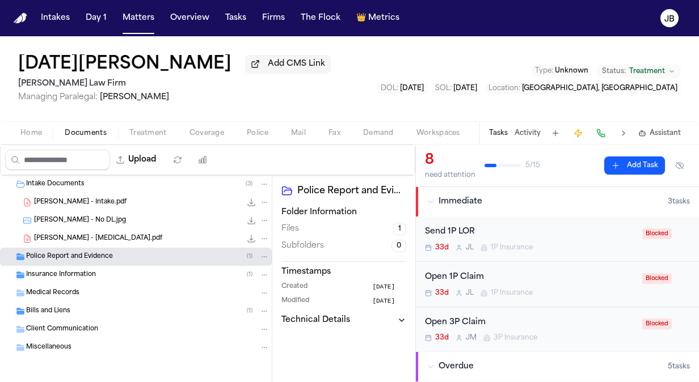
click at [82, 260] on span "Police Report and Evidence" at bounding box center [69, 257] width 87 height 10
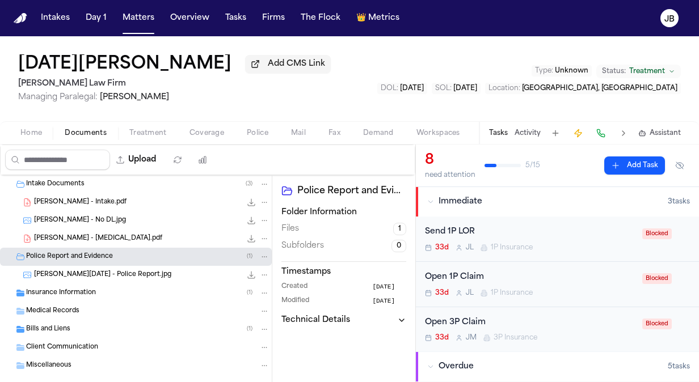
click at [97, 272] on span "Mendoza, Lucia - Police Report.jpg" at bounding box center [102, 276] width 137 height 10
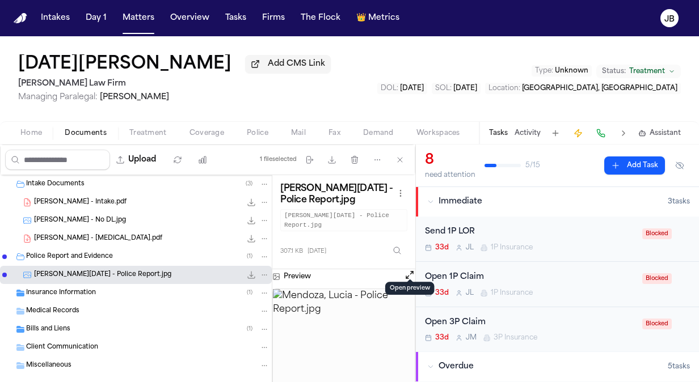
click at [411, 269] on button "Open preview" at bounding box center [409, 274] width 11 height 11
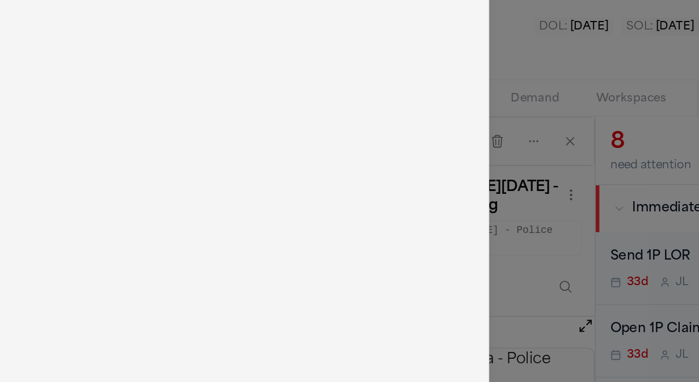
scroll to position [0, 0]
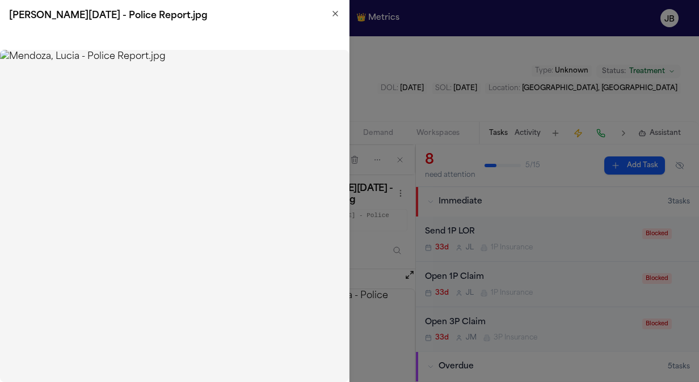
click at [337, 15] on icon "button" at bounding box center [335, 13] width 5 height 5
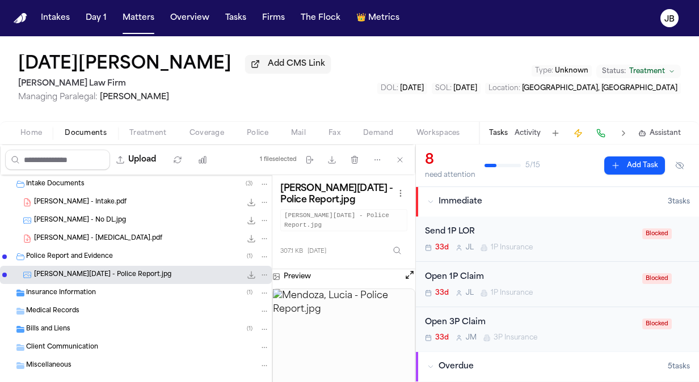
click at [408, 269] on button "Open preview" at bounding box center [409, 274] width 11 height 11
click at [73, 292] on span "Insurance Information" at bounding box center [61, 294] width 70 height 10
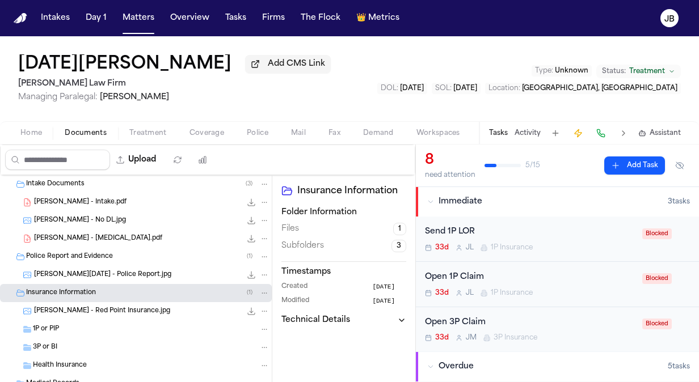
click at [127, 311] on span "L. Mendoza - Red Point Insurance.jpg" at bounding box center [102, 312] width 136 height 10
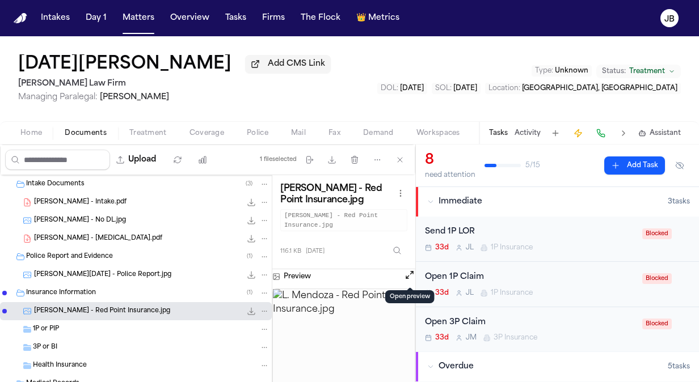
click at [409, 271] on button "Open preview" at bounding box center [409, 274] width 11 height 11
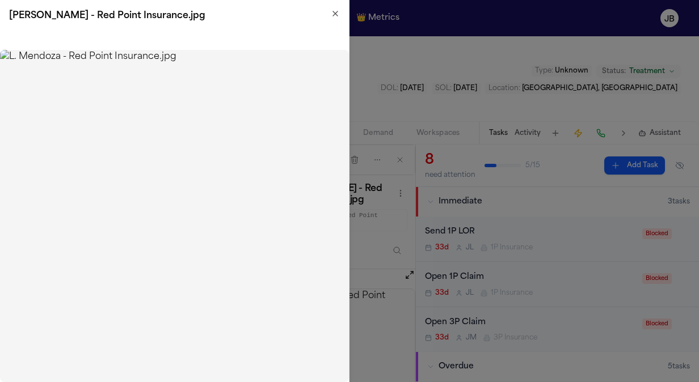
click at [333, 8] on div "L. Mendoza - Red Point Insurance.jpg" at bounding box center [174, 16] width 349 height 32
click at [333, 12] on icon "button" at bounding box center [335, 13] width 9 height 9
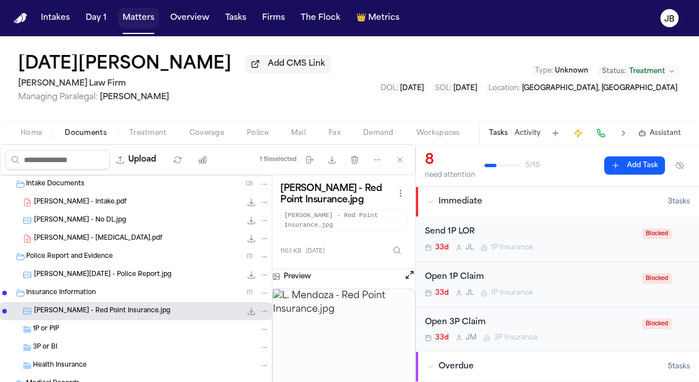
click at [150, 22] on button "Matters" at bounding box center [138, 18] width 41 height 20
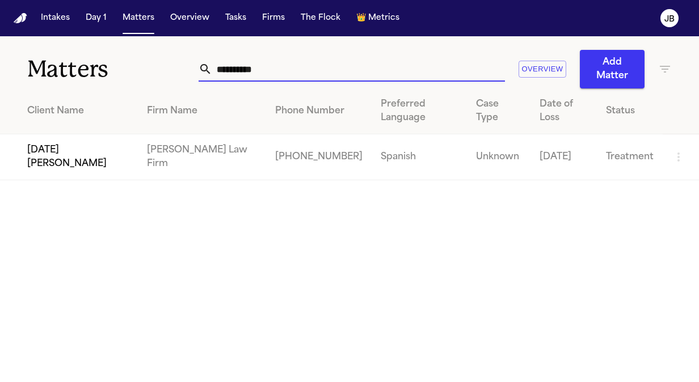
drag, startPoint x: 241, startPoint y: 70, endPoint x: 142, endPoint y: 75, distance: 99.4
click at [142, 75] on div "**********" at bounding box center [349, 62] width 699 height 52
paste input "**"
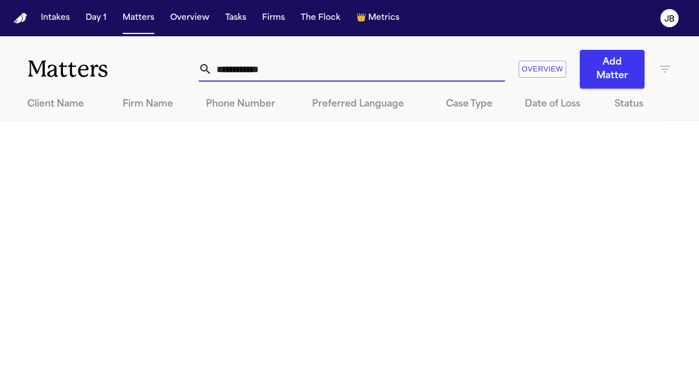
click at [212, 68] on input "**********" at bounding box center [358, 69] width 293 height 25
drag, startPoint x: 250, startPoint y: 67, endPoint x: 111, endPoint y: 50, distance: 139.4
click at [111, 50] on div "**********" at bounding box center [349, 62] width 699 height 52
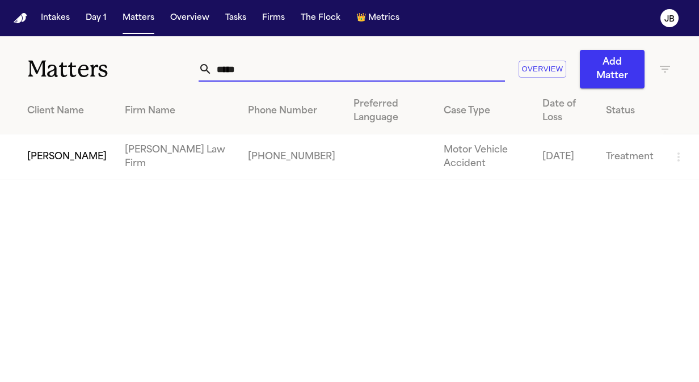
type input "*****"
click at [64, 157] on td "Adnann Iqbal" at bounding box center [58, 157] width 116 height 46
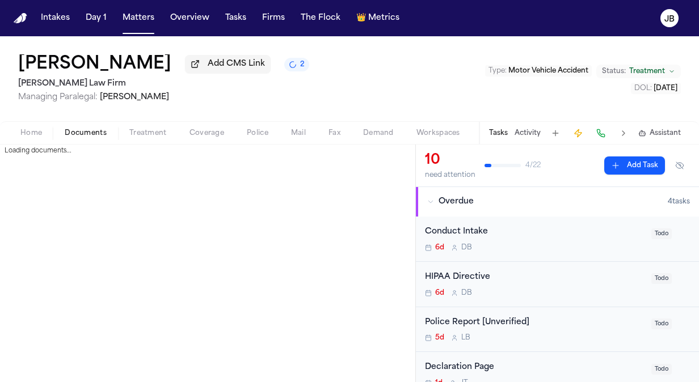
click at [76, 136] on span "Documents" at bounding box center [86, 133] width 42 height 9
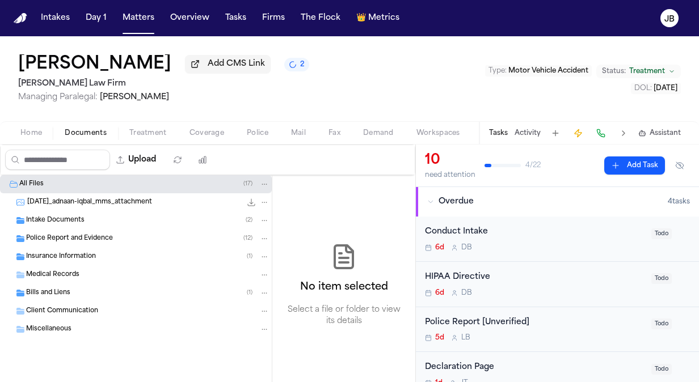
click at [43, 220] on span "Intake Documents" at bounding box center [55, 221] width 58 height 10
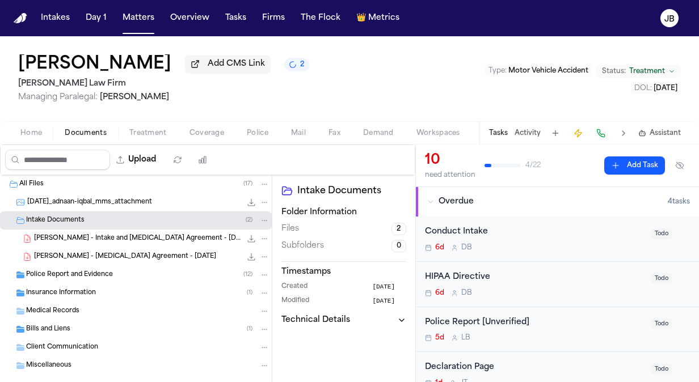
click at [151, 231] on div "A. Iqbal - Intake and Retainer Agreement - 9.4.25 1.8 MB • PDF" at bounding box center [136, 239] width 272 height 18
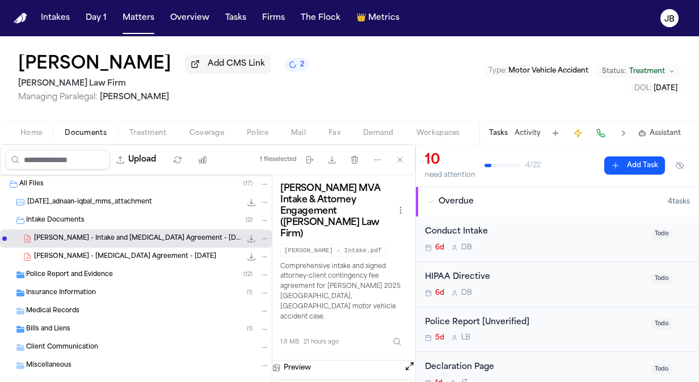
click at [408, 361] on button "Open preview" at bounding box center [409, 366] width 11 height 11
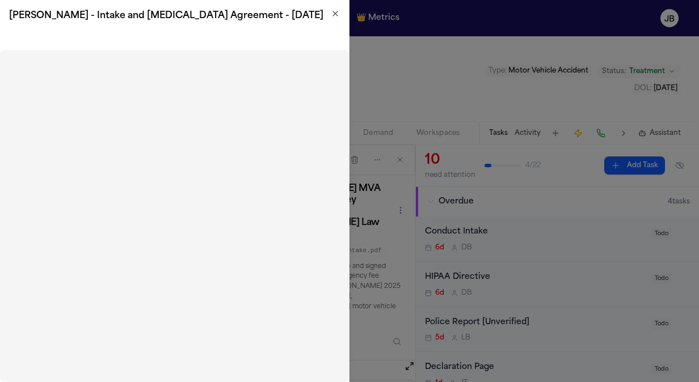
click at [333, 12] on icon "button" at bounding box center [335, 13] width 9 height 9
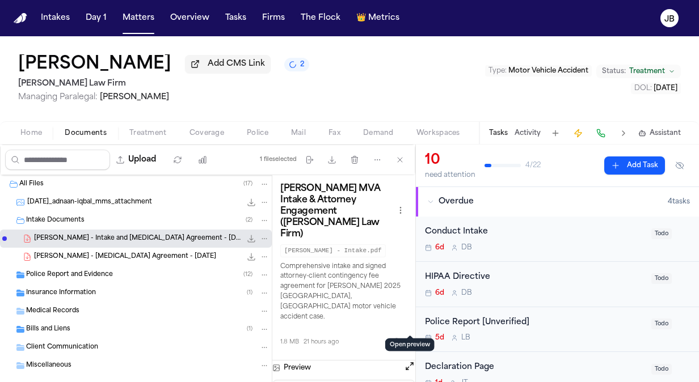
click at [75, 60] on h1 "Adnann Iqbal" at bounding box center [94, 64] width 153 height 20
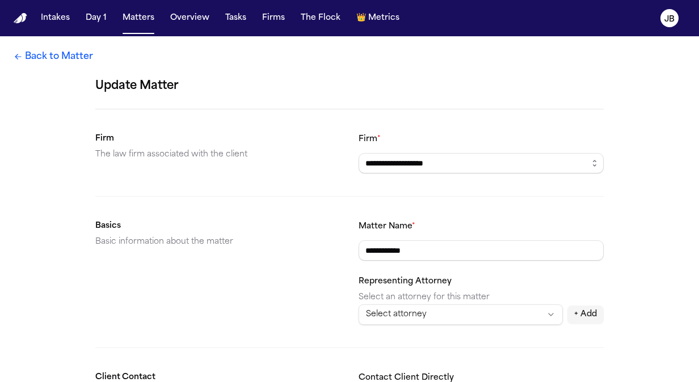
type input "**********"
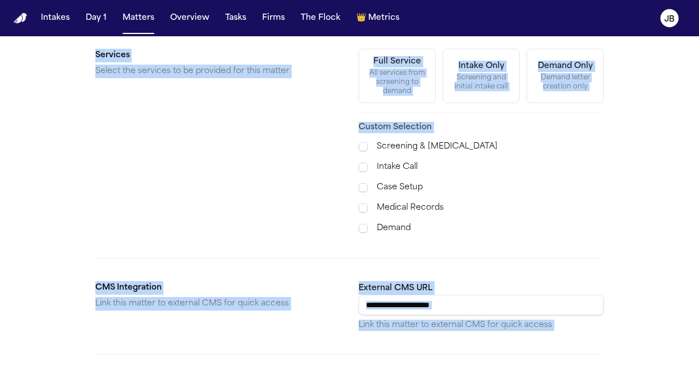
scroll to position [475, 0]
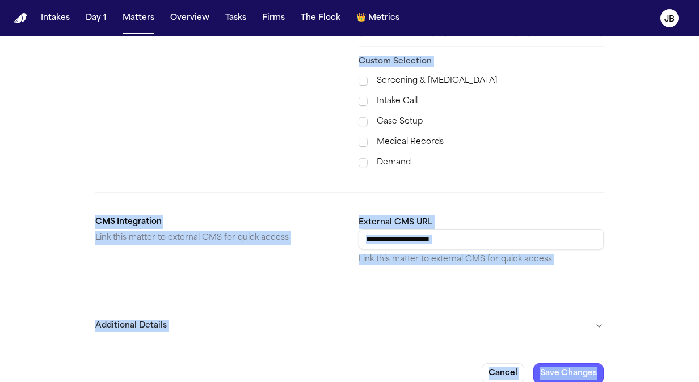
drag, startPoint x: 656, startPoint y: 191, endPoint x: 652, endPoint y: 411, distance: 220.7
click at [652, 382] on html "**********" at bounding box center [349, 191] width 699 height 382
drag, startPoint x: 652, startPoint y: 411, endPoint x: 583, endPoint y: 367, distance: 81.6
click at [583, 367] on button "Save Changes" at bounding box center [568, 374] width 70 height 20
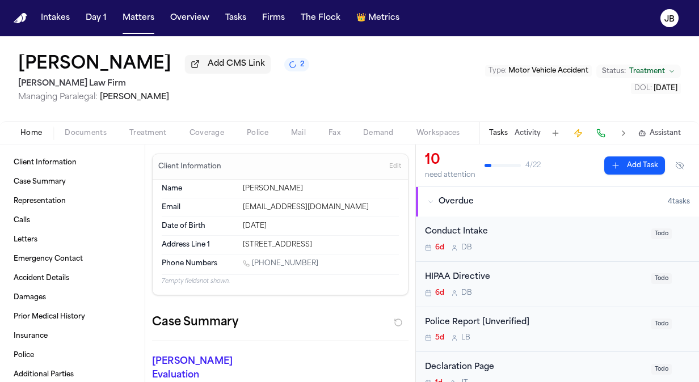
click at [203, 129] on span "Coverage" at bounding box center [206, 133] width 35 height 9
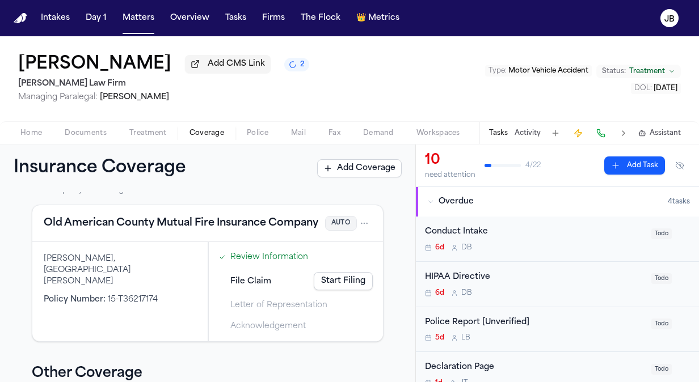
scroll to position [229, 0]
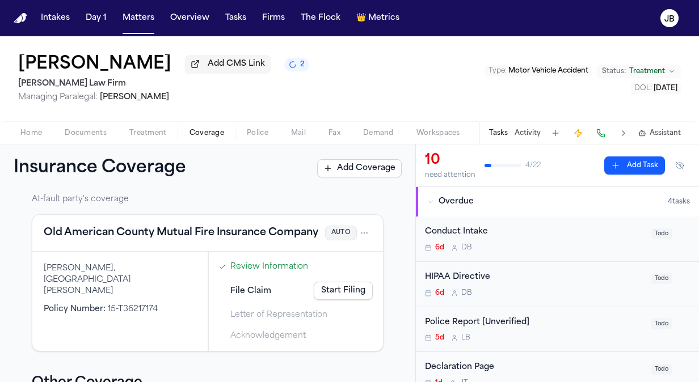
click at [93, 134] on span "Documents" at bounding box center [86, 133] width 42 height 9
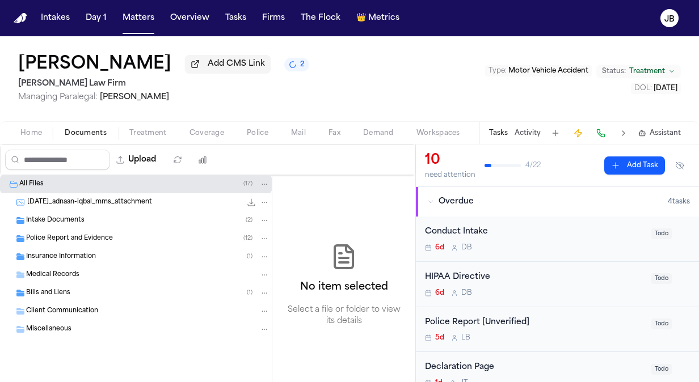
click at [65, 255] on span "Insurance Information" at bounding box center [61, 257] width 70 height 10
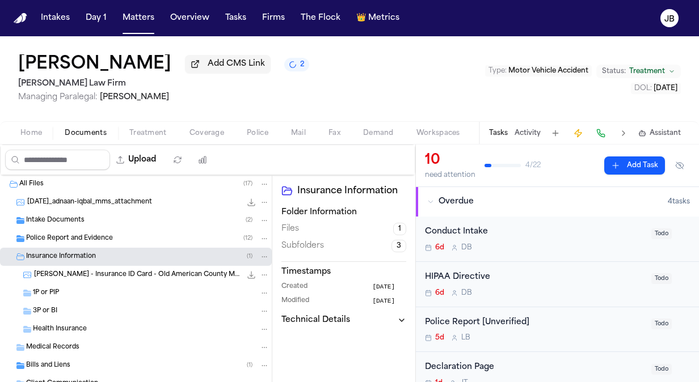
click at [116, 276] on span "A. Iqbal - Insurance ID Card - Old American County Mutual - 5.13.25 to 5.13.26" at bounding box center [137, 276] width 207 height 10
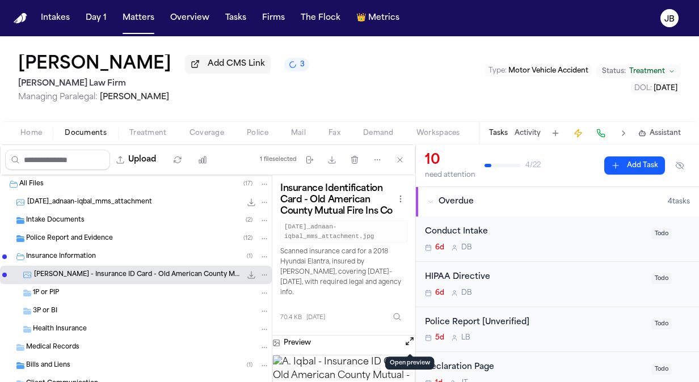
click at [406, 340] on button "Open preview" at bounding box center [409, 341] width 11 height 11
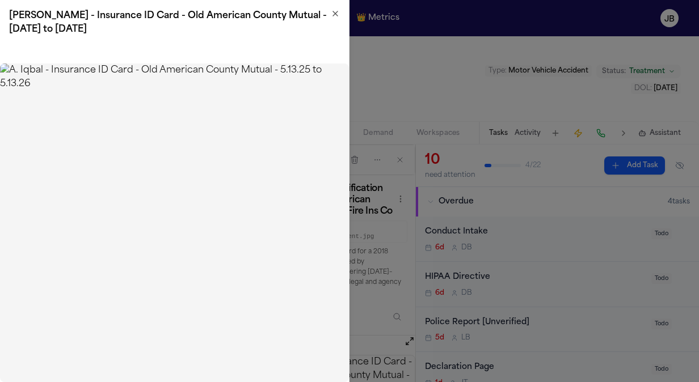
click at [337, 15] on icon "button" at bounding box center [335, 13] width 5 height 5
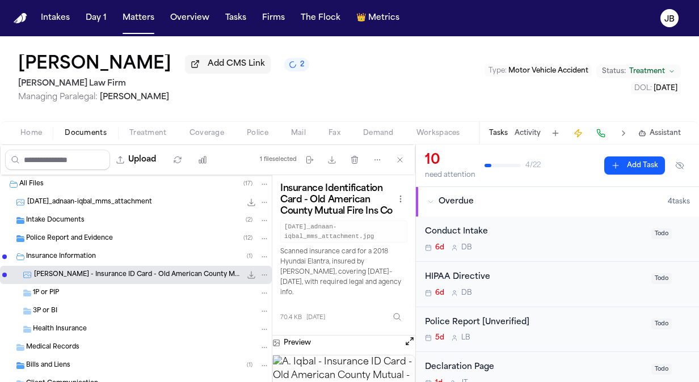
click at [92, 255] on span "Insurance Information" at bounding box center [61, 257] width 70 height 10
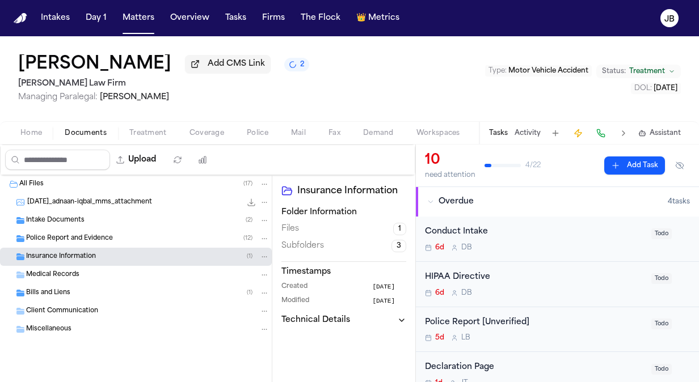
click at [94, 259] on span "Insurance Information" at bounding box center [61, 257] width 70 height 10
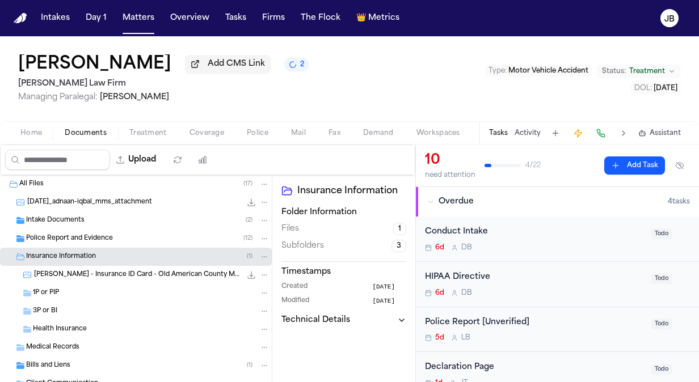
click at [92, 275] on span "A. Iqbal - Insurance ID Card - Old American County Mutual - 5.13.25 to 5.13.26" at bounding box center [137, 276] width 207 height 10
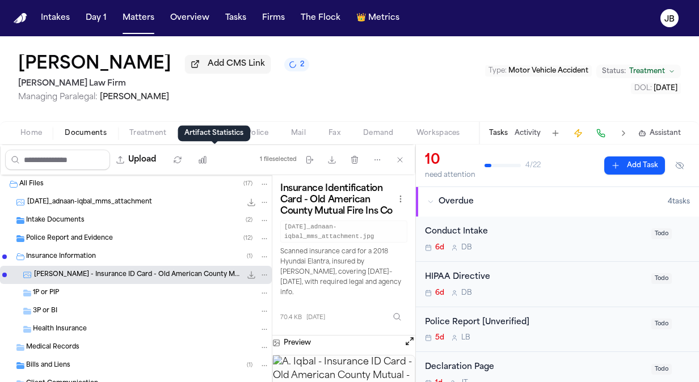
click at [214, 141] on polygon at bounding box center [214, 140] width 8 height 8
click at [222, 116] on div "Adnaan Iqbal Add CMS Link 2 Ruy Mireles Law Firm Managing Paralegal: Jessica Ba…" at bounding box center [349, 78] width 699 height 85
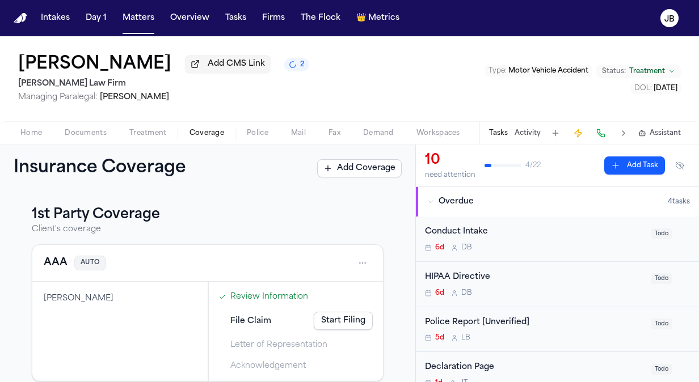
click at [214, 126] on button "Coverage" at bounding box center [206, 133] width 57 height 14
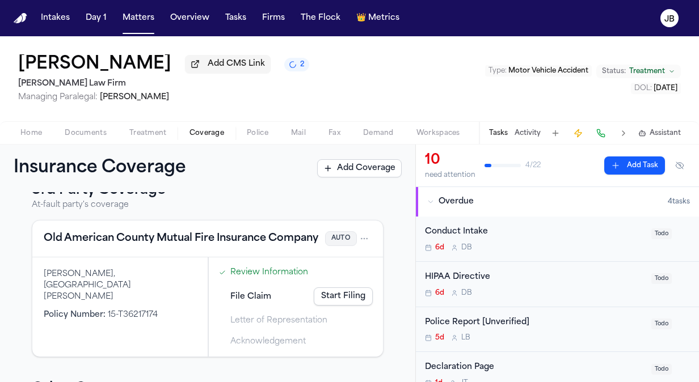
scroll to position [214, 0]
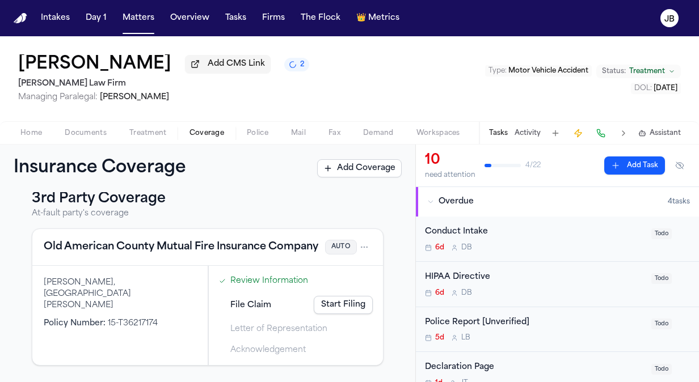
click at [103, 130] on span "Documents" at bounding box center [86, 133] width 42 height 9
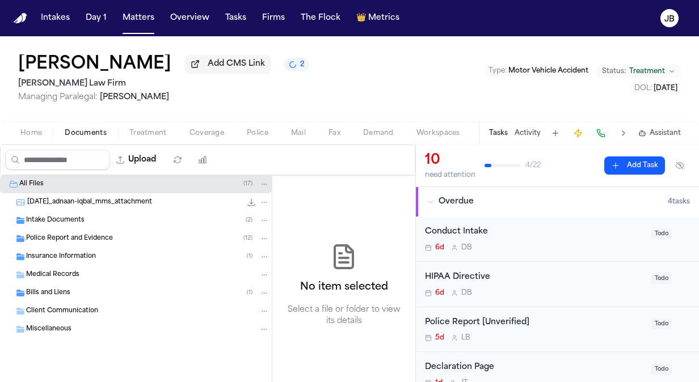
click at [71, 253] on span "Insurance Information" at bounding box center [61, 257] width 70 height 10
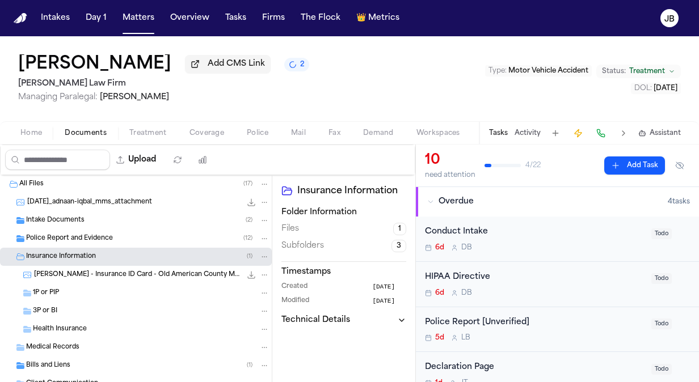
click at [69, 296] on div "1P or PIP" at bounding box center [151, 293] width 236 height 10
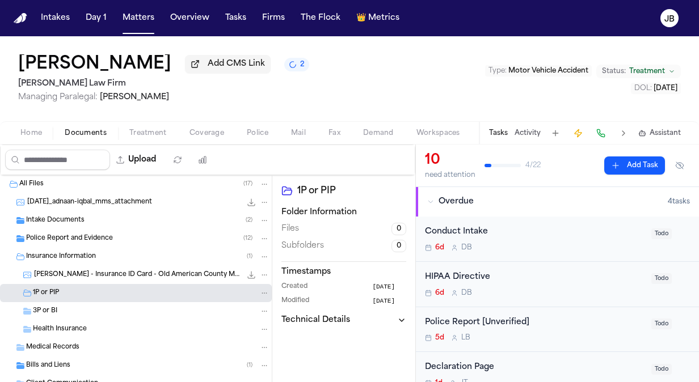
click at [61, 316] on div "3P or BI" at bounding box center [136, 311] width 272 height 18
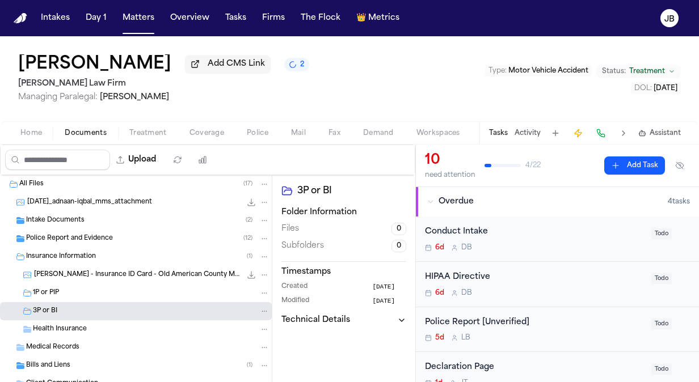
click at [57, 368] on span "Bills and Liens" at bounding box center [48, 366] width 44 height 10
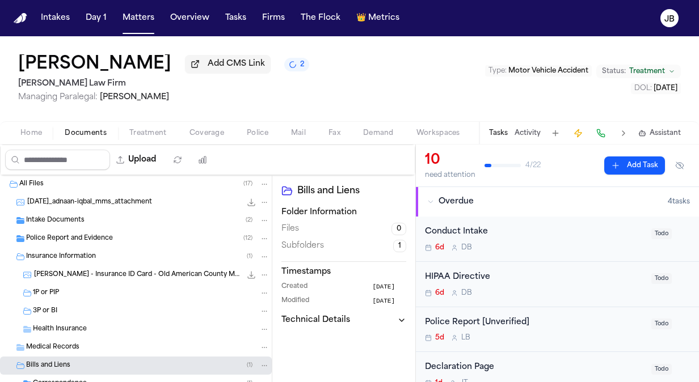
scroll to position [73, 0]
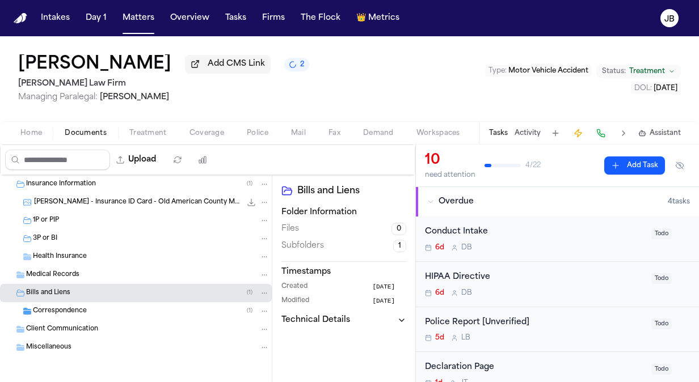
click at [58, 312] on span "Correspondence" at bounding box center [60, 312] width 54 height 10
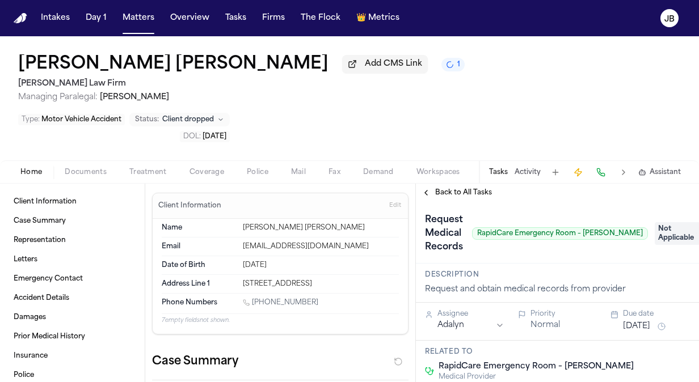
drag, startPoint x: 264, startPoint y: 61, endPoint x: 19, endPoint y: 61, distance: 245.6
click at [19, 61] on div "Julio Alexander Blanco Viana Add CMS Link 1" at bounding box center [241, 64] width 446 height 20
copy h1 "Julio Alexander Blanco Viana"
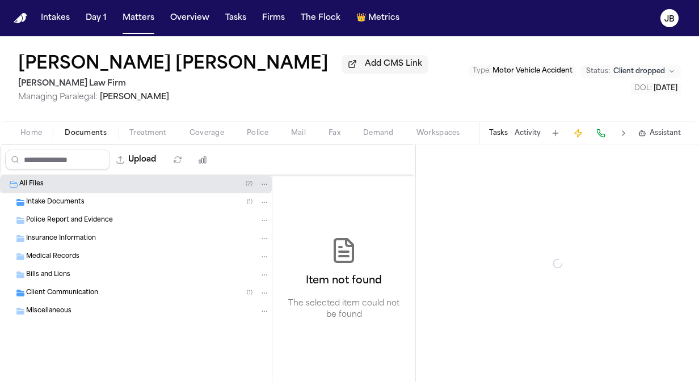
click at [90, 133] on span "Documents" at bounding box center [86, 133] width 42 height 9
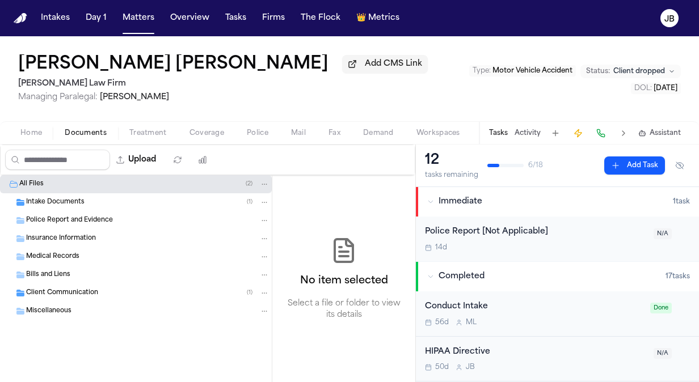
click at [71, 296] on span "Client Communication" at bounding box center [62, 294] width 72 height 10
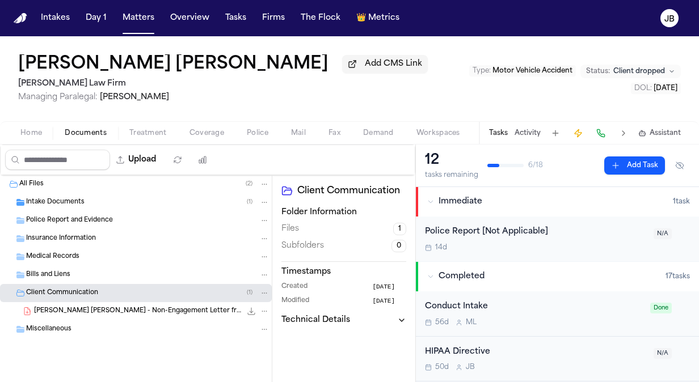
click at [158, 307] on span "J. Blanco Viana - Non-Engagement Letter from Ruy Mireles Law Firm - 8.5.25" at bounding box center [137, 312] width 207 height 10
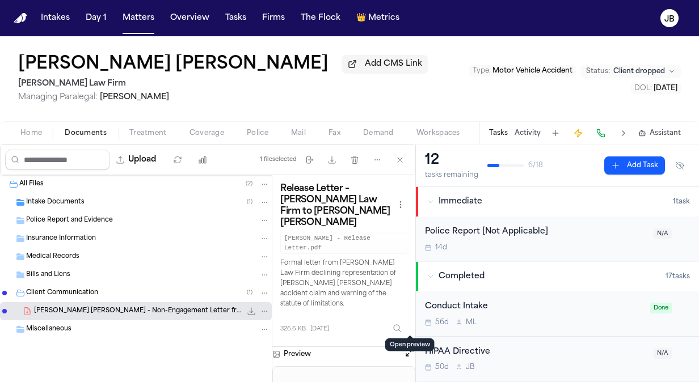
click at [407, 347] on button "Open preview" at bounding box center [409, 352] width 11 height 11
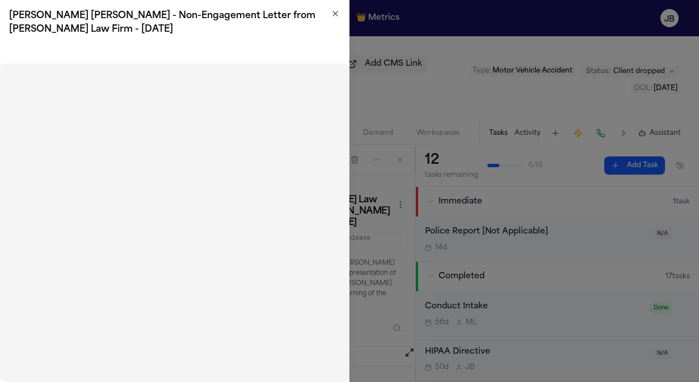
click at [332, 14] on icon "button" at bounding box center [335, 13] width 9 height 9
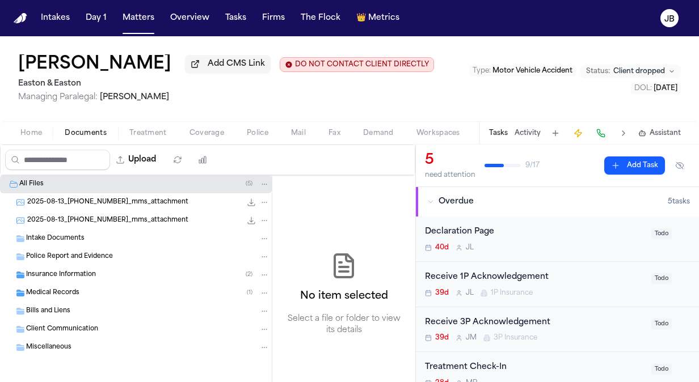
click at [87, 272] on span "Insurance Information" at bounding box center [61, 276] width 70 height 10
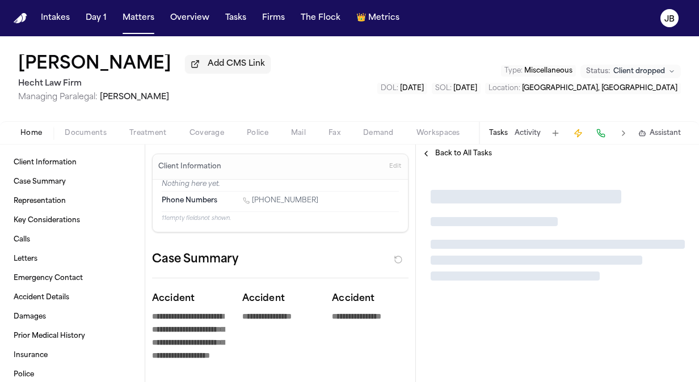
type textarea "*"
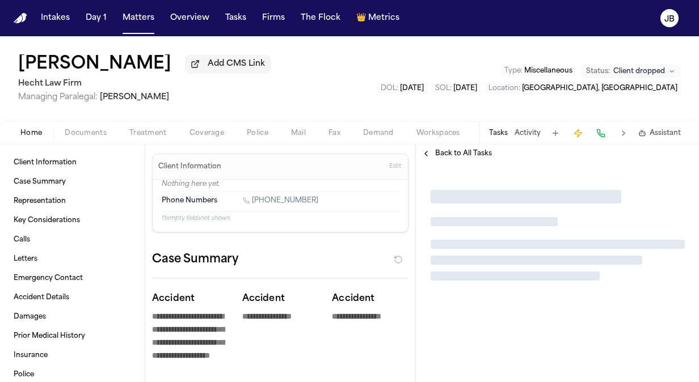
type textarea "*"
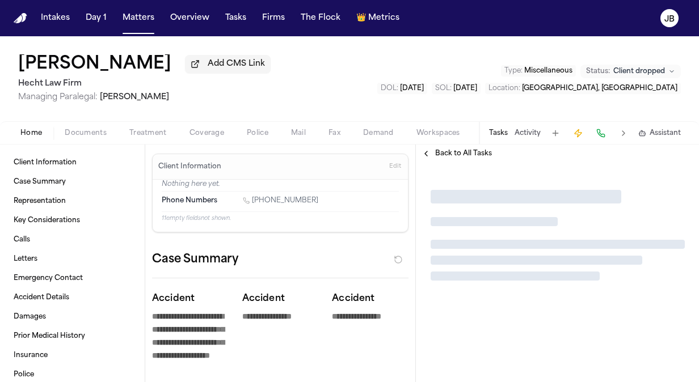
type textarea "*"
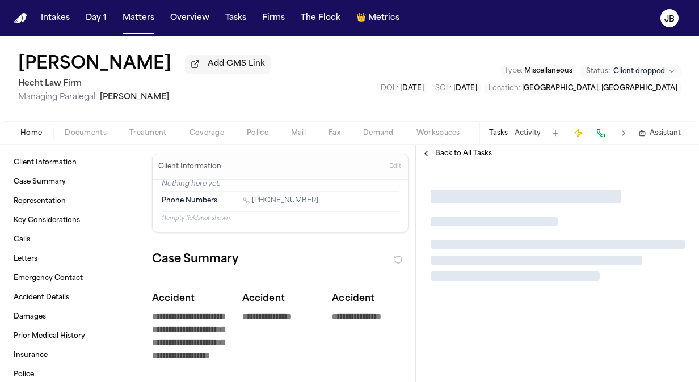
type textarea "*"
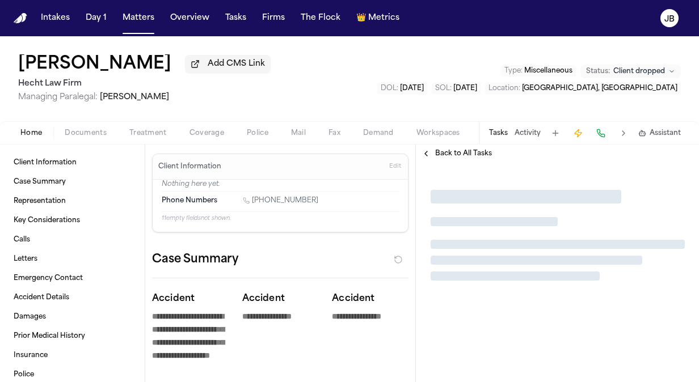
type textarea "*"
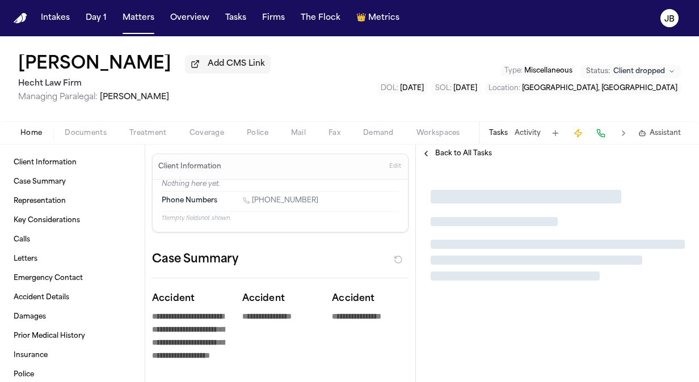
type textarea "*"
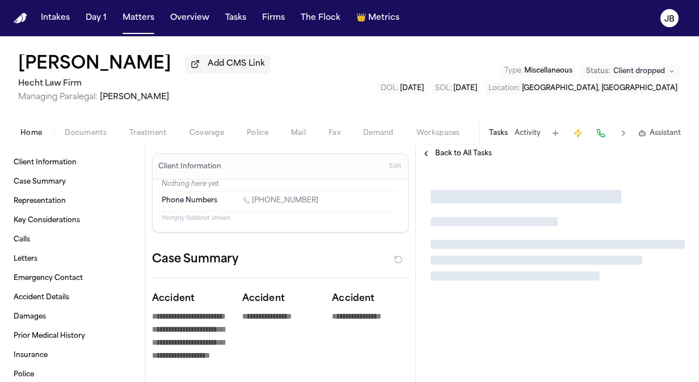
type textarea "*"
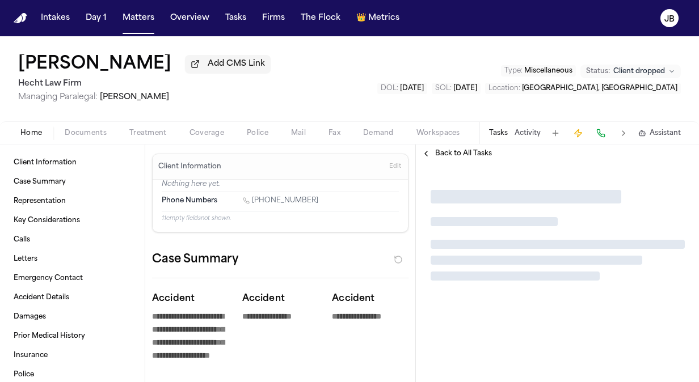
type textarea "*"
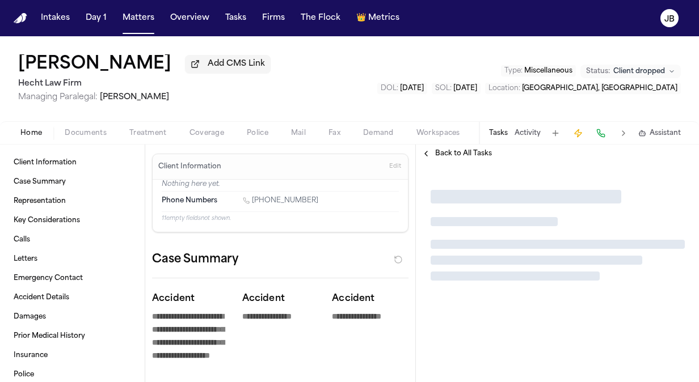
type textarea "*"
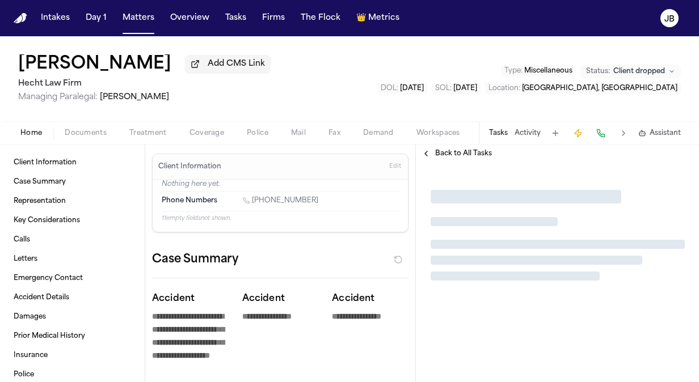
type textarea "*"
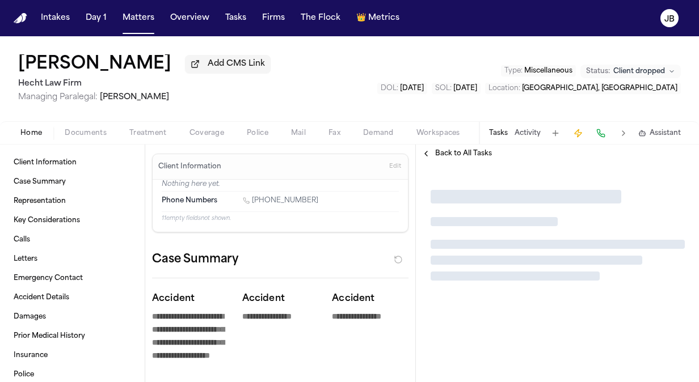
type textarea "*"
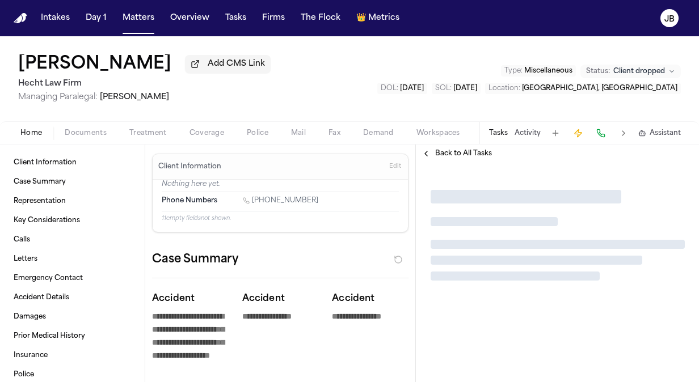
type textarea "*"
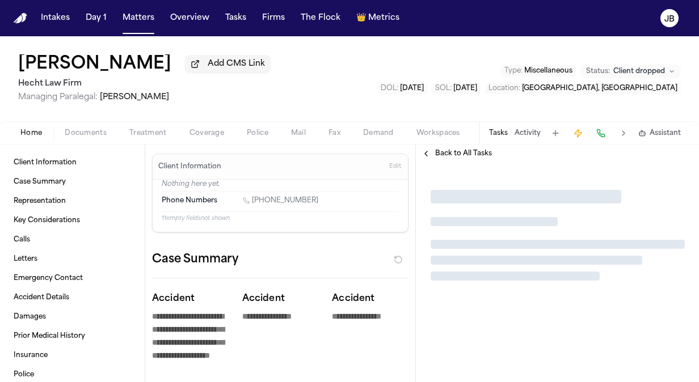
type textarea "*"
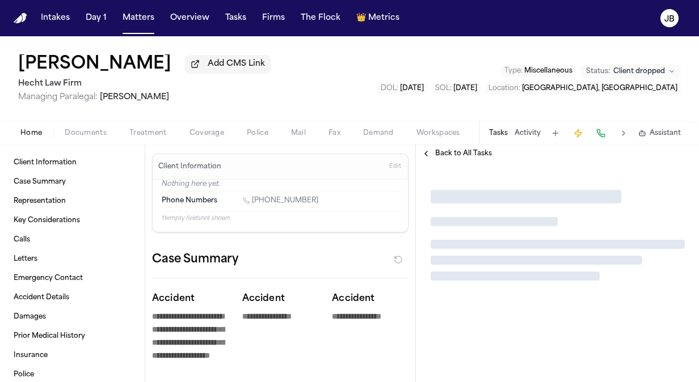
type textarea "*"
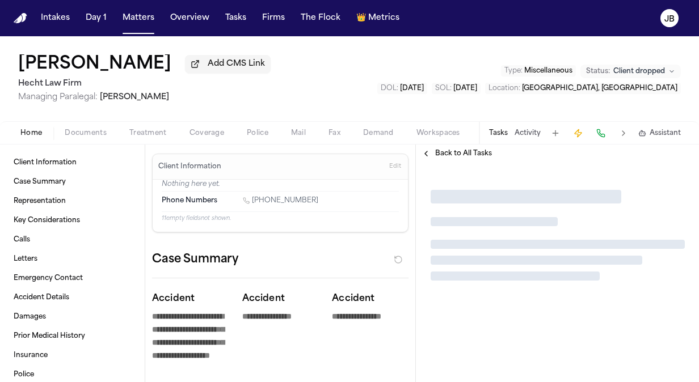
type textarea "*"
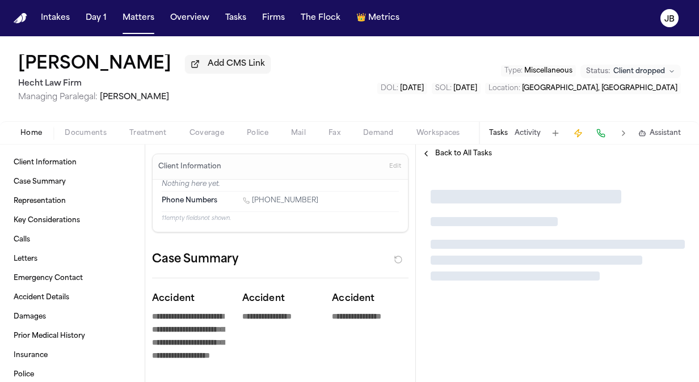
type textarea "*"
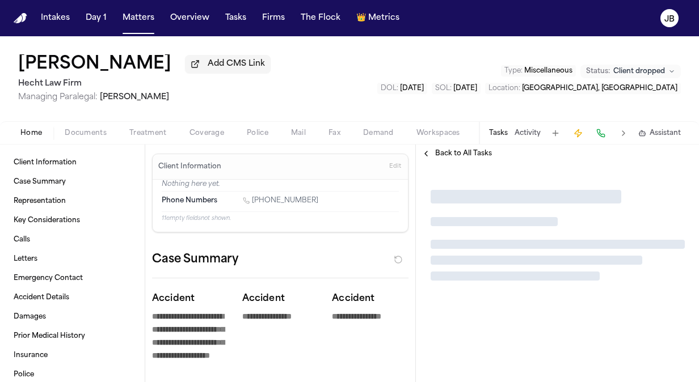
type textarea "*"
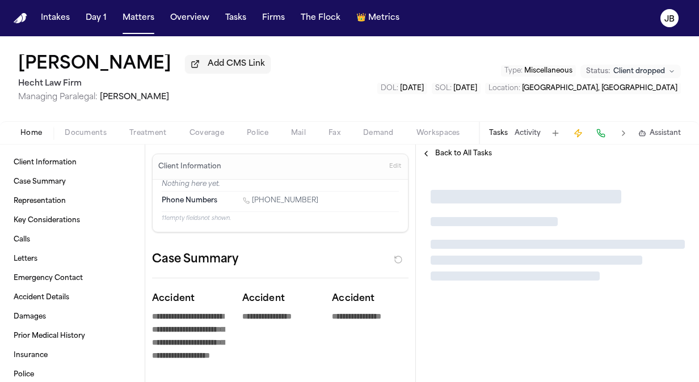
type textarea "*"
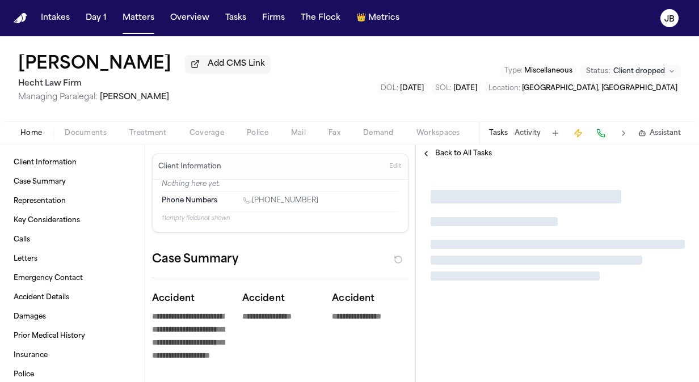
type textarea "*"
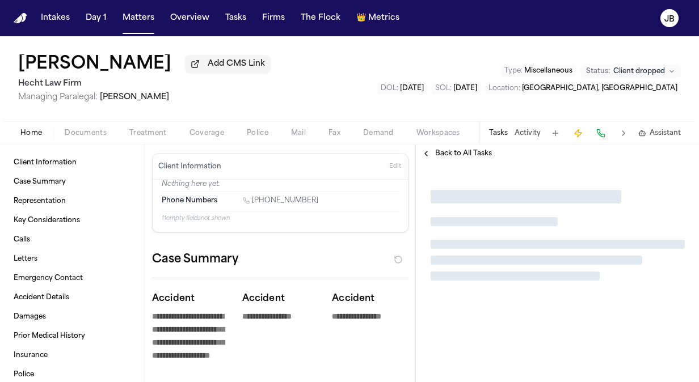
type textarea "*"
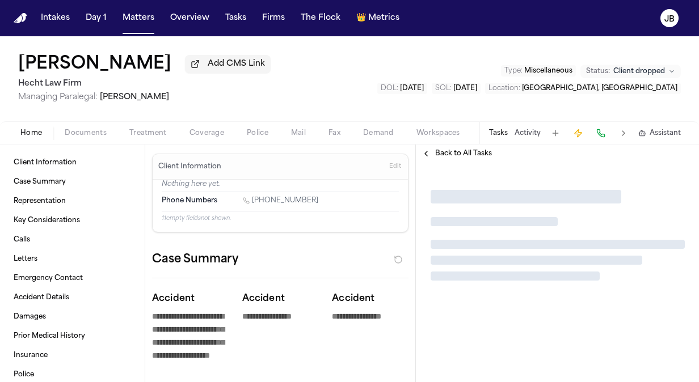
type textarea "*"
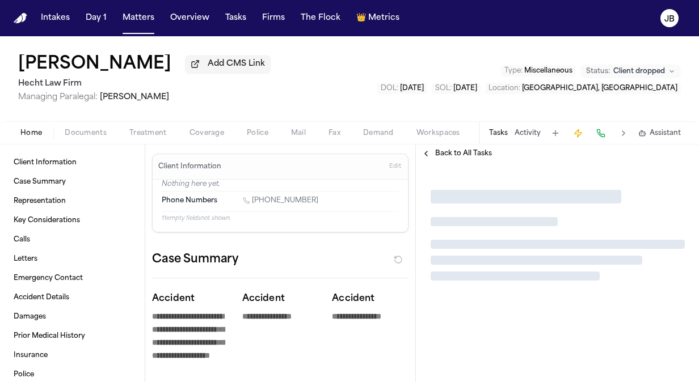
type textarea "*"
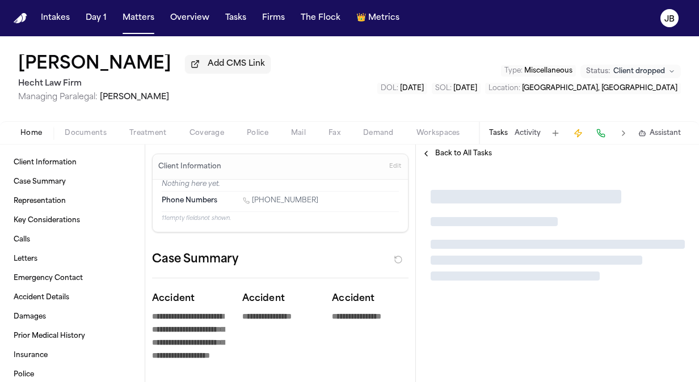
type textarea "*"
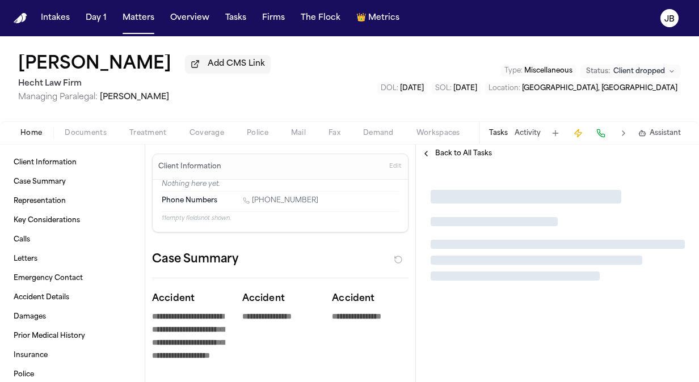
type textarea "*"
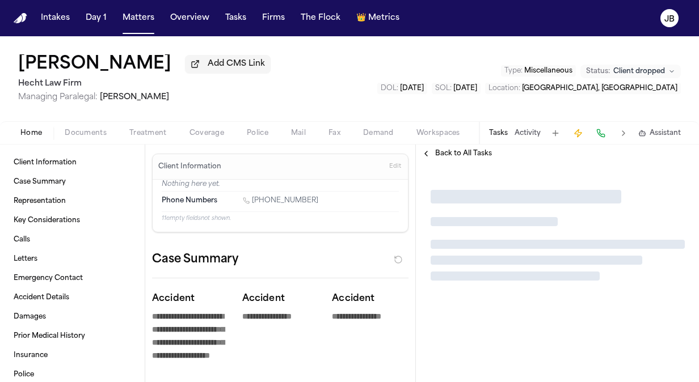
type textarea "*"
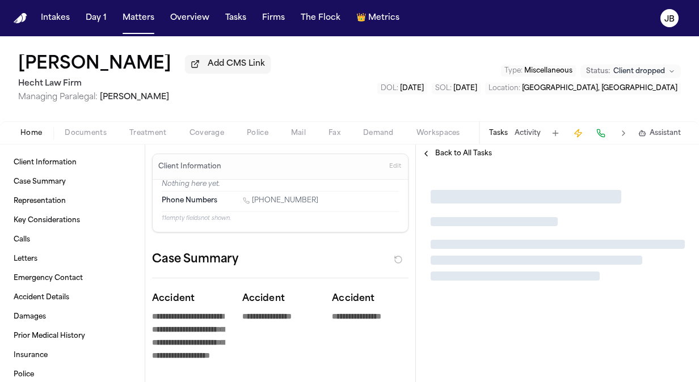
type textarea "*"
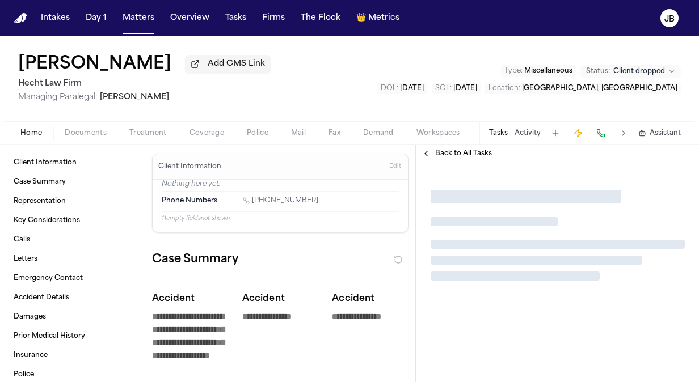
type textarea "*"
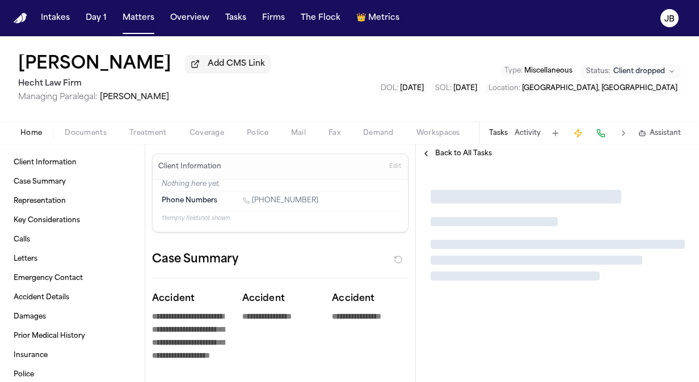
type textarea "*"
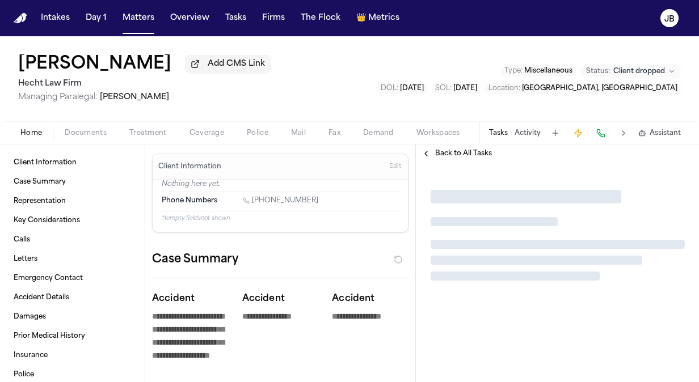
type textarea "*"
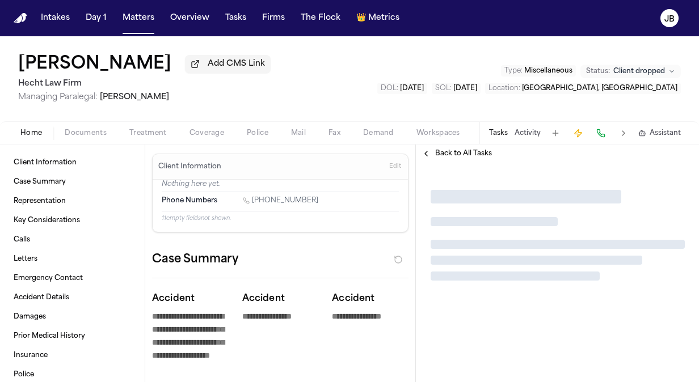
type textarea "*"
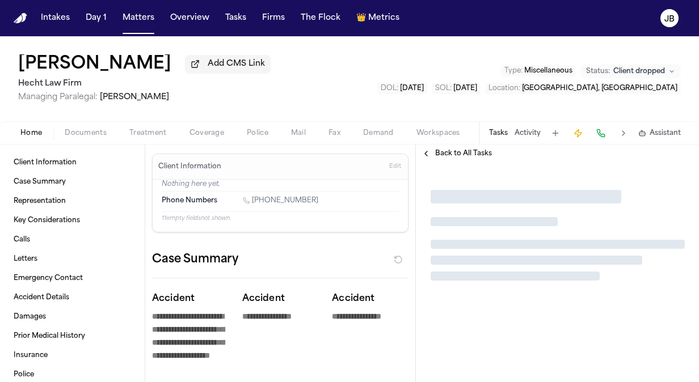
type textarea "*"
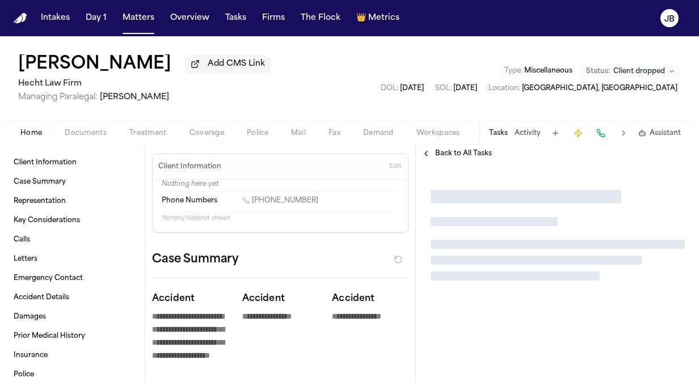
type textarea "*"
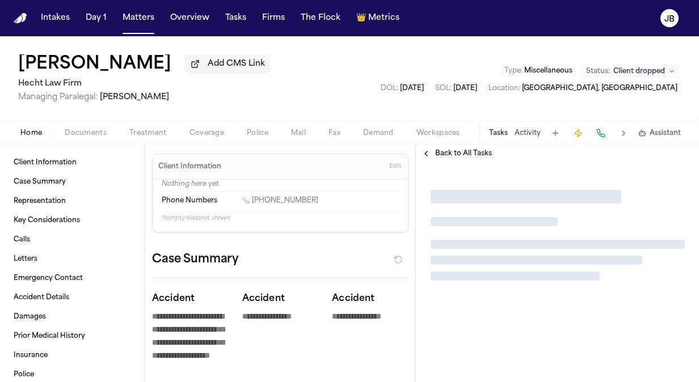
type textarea "*"
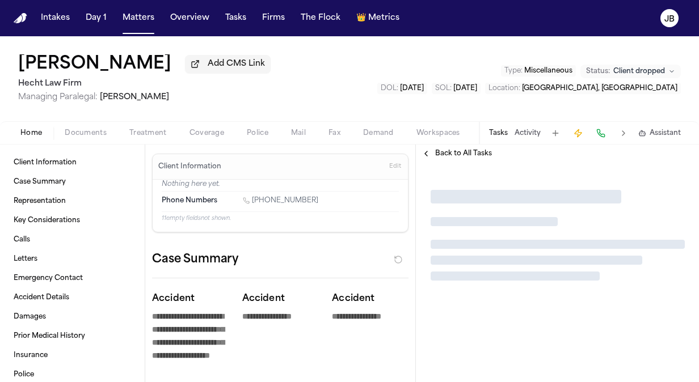
type textarea "*"
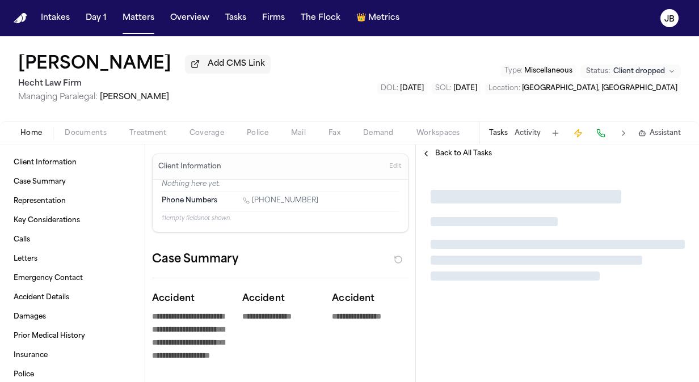
type textarea "*"
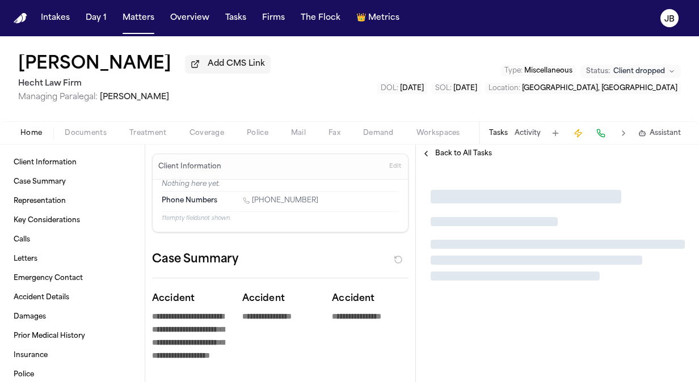
type textarea "*"
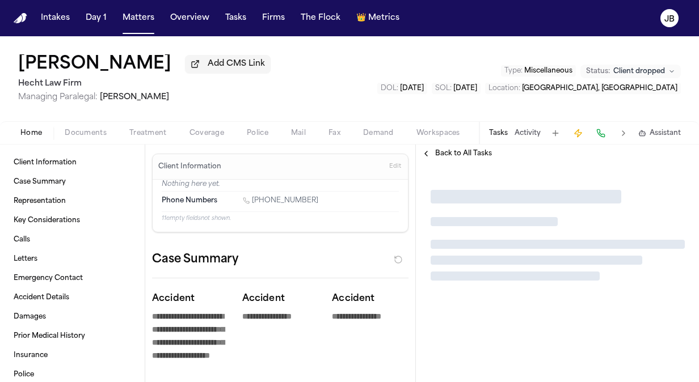
type textarea "*"
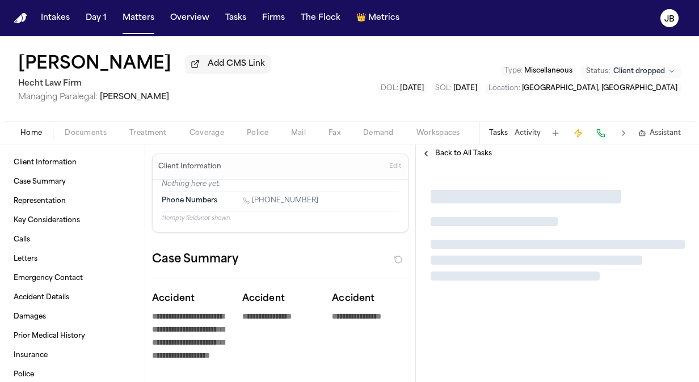
type textarea "*"
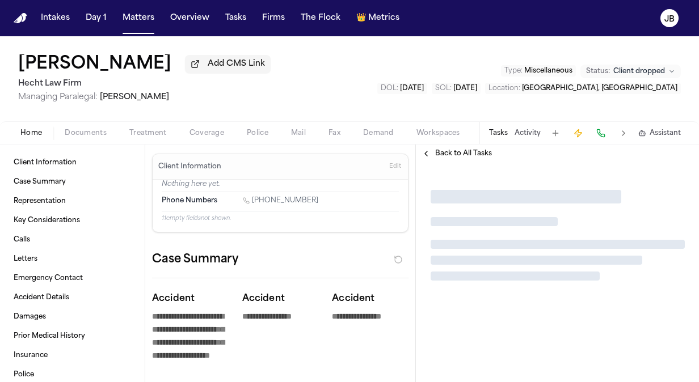
type textarea "*"
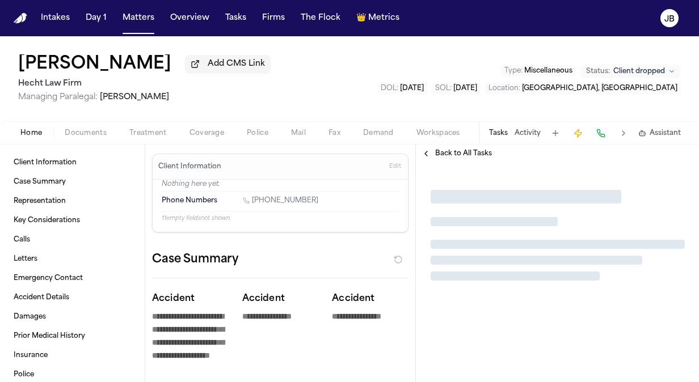
type textarea "*"
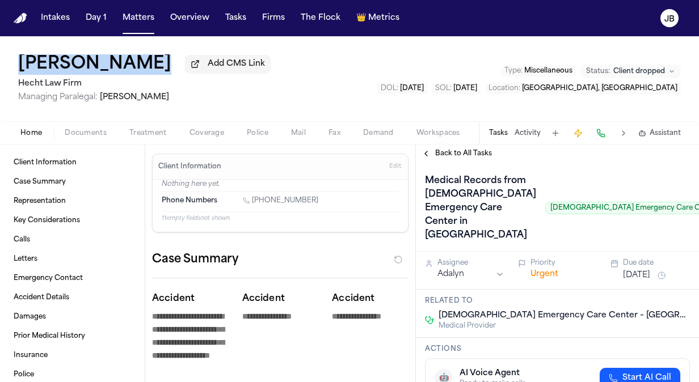
drag, startPoint x: 12, startPoint y: 64, endPoint x: 132, endPoint y: 64, distance: 120.2
click at [132, 64] on div "Melika Razavi Add CMS Link Hecht Law Firm Managing Paralegal: Jessica Barrett T…" at bounding box center [349, 78] width 699 height 85
copy h1 "Melika Razavi"
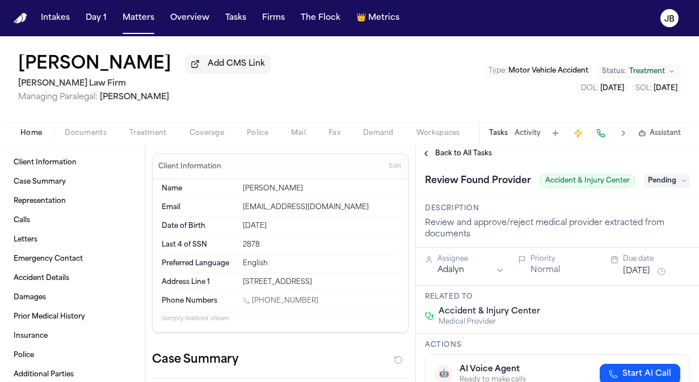
click at [71, 151] on div "Client Information Case Summary Representation Calls Letters Emergency Contact …" at bounding box center [72, 264] width 145 height 238
click at [83, 135] on span "Documents" at bounding box center [86, 133] width 42 height 9
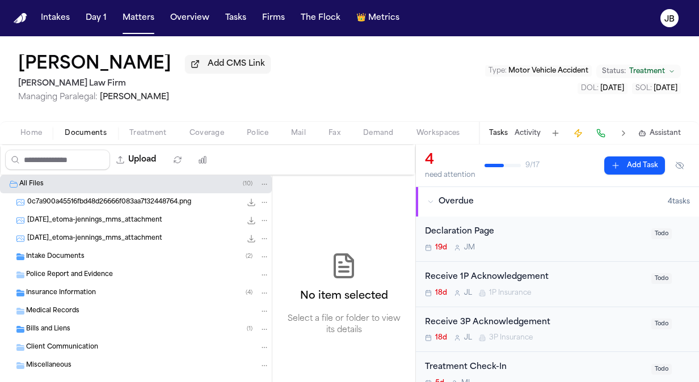
click at [68, 295] on span "Insurance Information" at bounding box center [61, 294] width 70 height 10
